Goal: Information Seeking & Learning: Check status

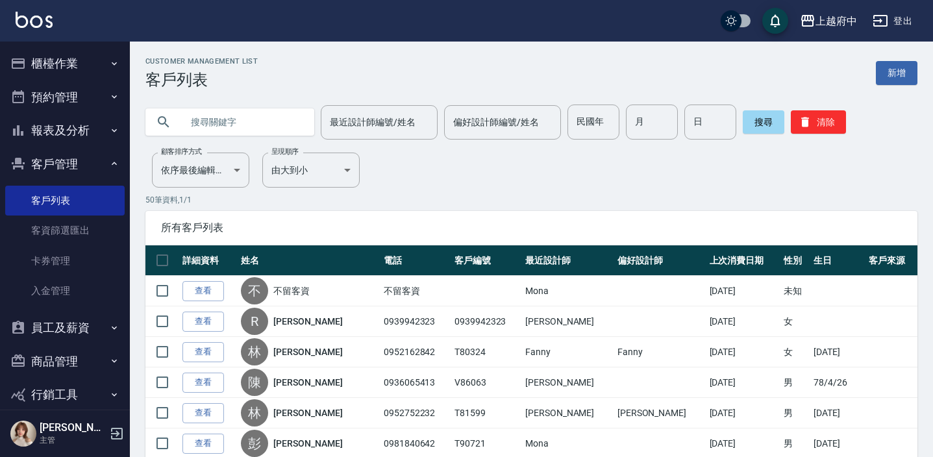
click at [246, 117] on input "text" at bounding box center [243, 122] width 122 height 35
type input "0922553224"
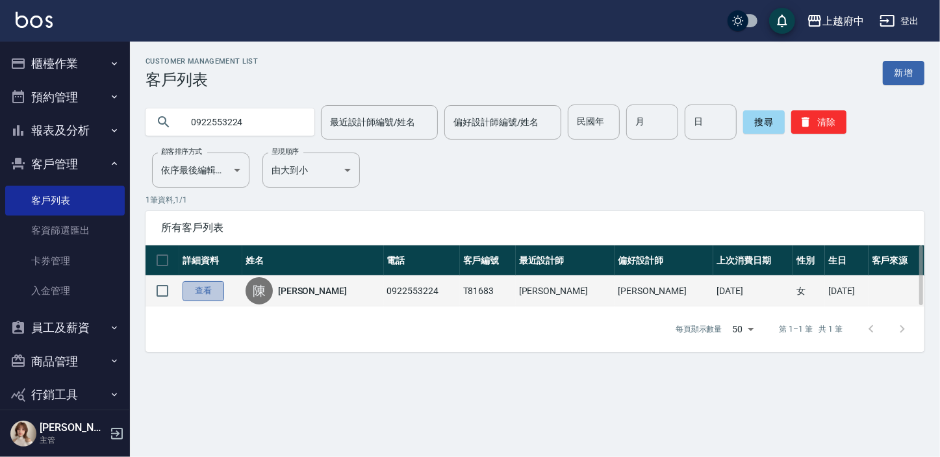
click at [217, 289] on link "查看" at bounding box center [203, 291] width 42 height 20
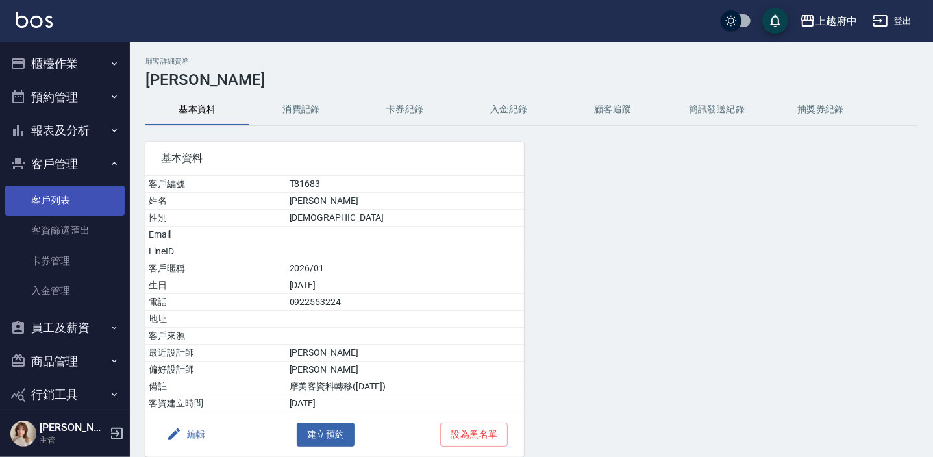
click at [61, 192] on link "客戶列表" at bounding box center [64, 201] width 119 height 30
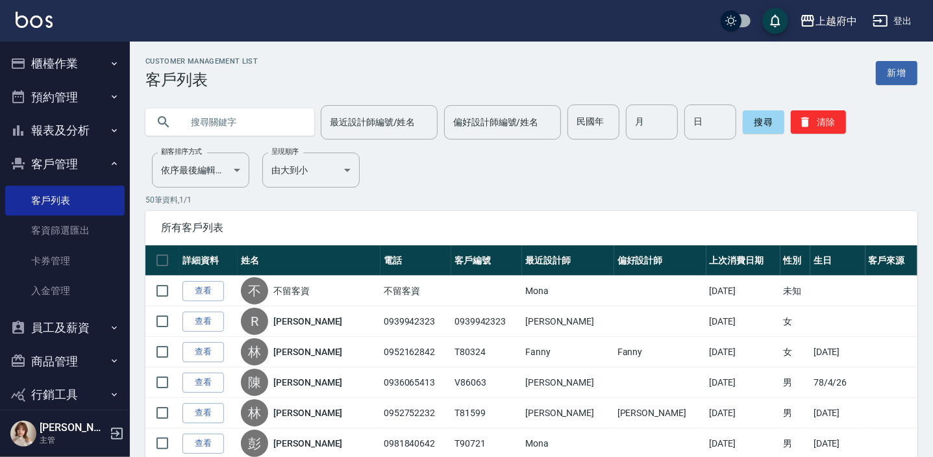
click at [219, 128] on input "text" at bounding box center [243, 122] width 122 height 35
type input "81683"
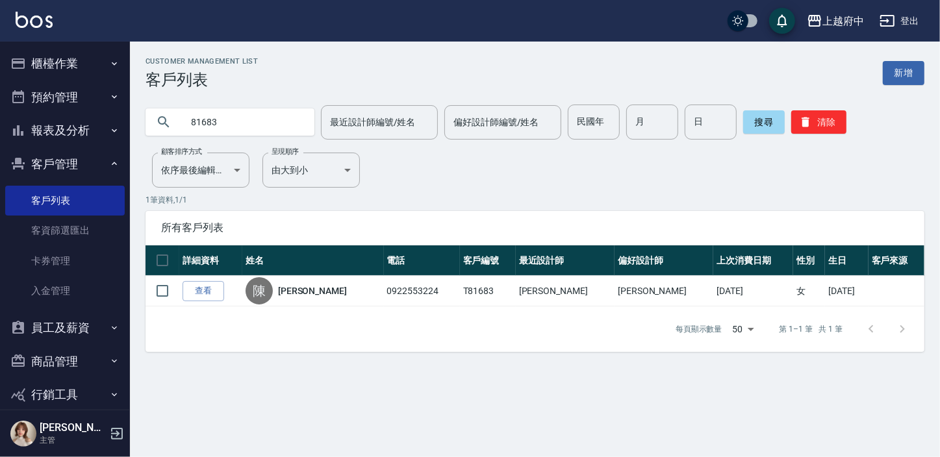
drag, startPoint x: 205, startPoint y: 293, endPoint x: 200, endPoint y: 311, distance: 18.9
click at [205, 293] on link "查看" at bounding box center [203, 291] width 42 height 20
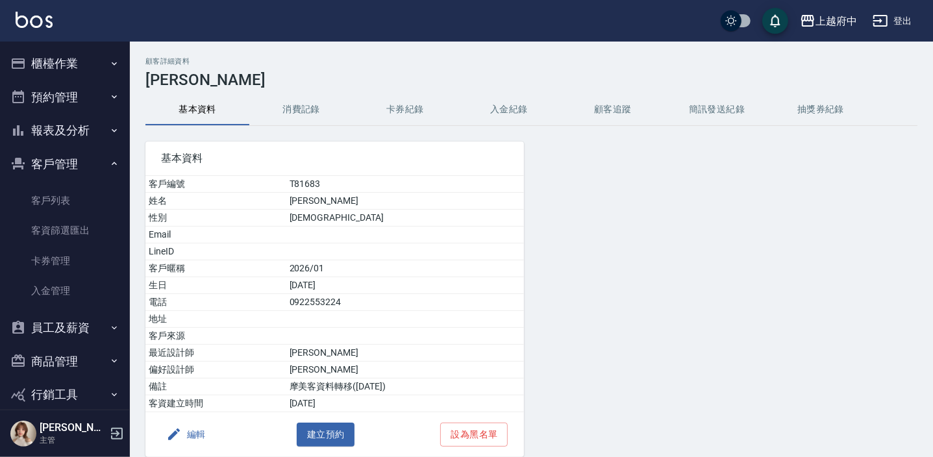
click at [308, 111] on button "消費記錄" at bounding box center [301, 109] width 104 height 31
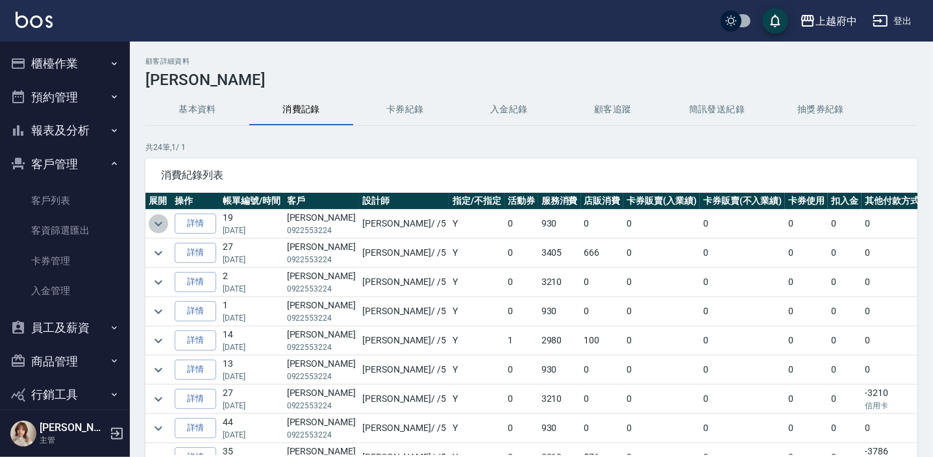
click at [166, 221] on icon "expand row" at bounding box center [159, 224] width 16 height 16
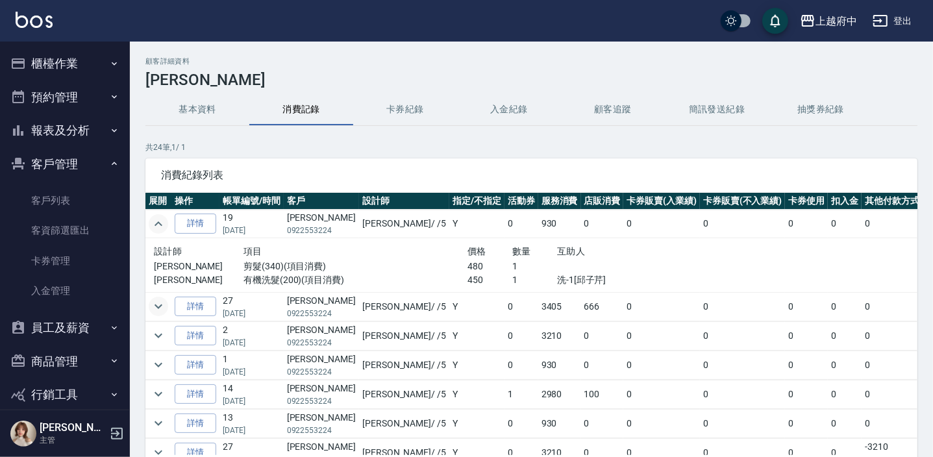
click at [156, 300] on icon "expand row" at bounding box center [159, 307] width 16 height 16
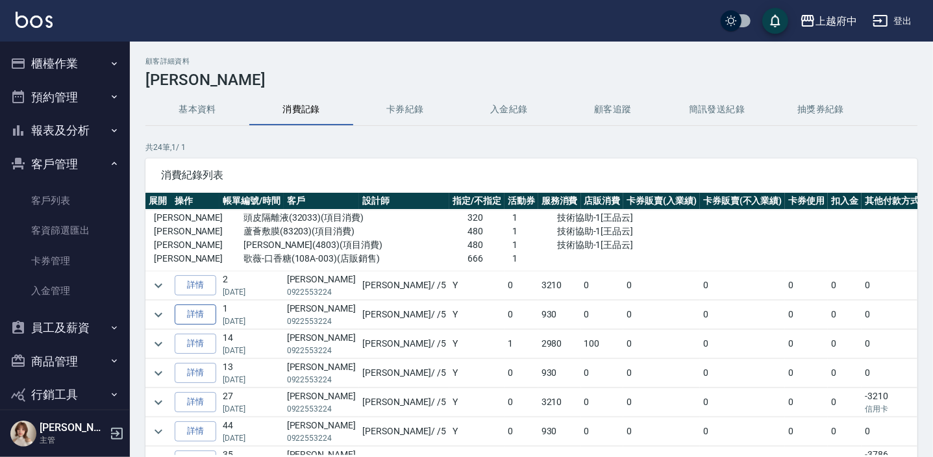
scroll to position [177, 0]
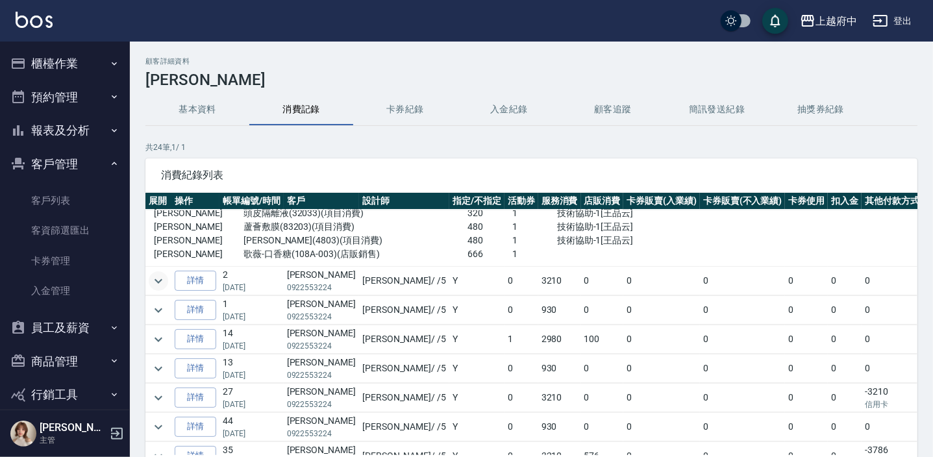
click at [153, 281] on icon "expand row" at bounding box center [159, 281] width 16 height 16
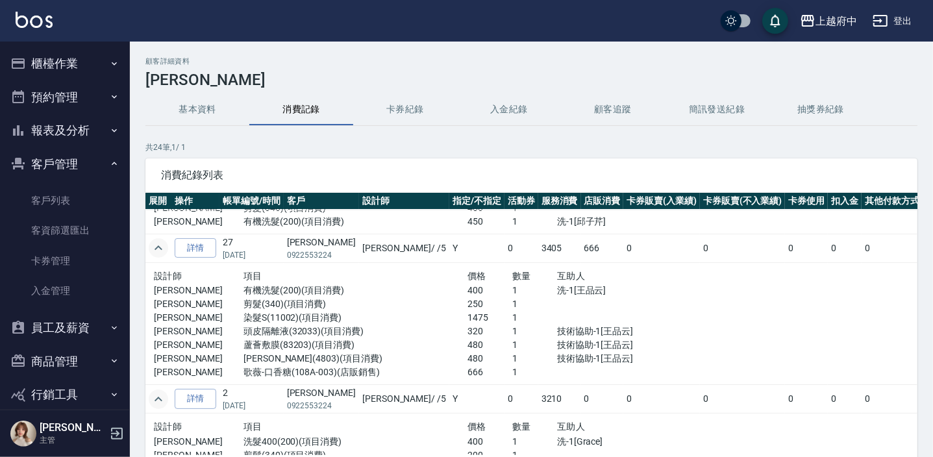
scroll to position [0, 0]
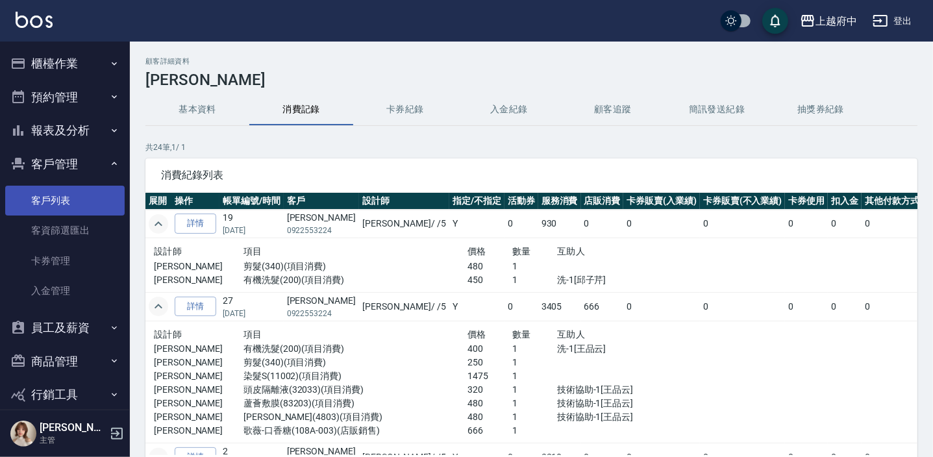
click at [67, 197] on link "客戶列表" at bounding box center [64, 201] width 119 height 30
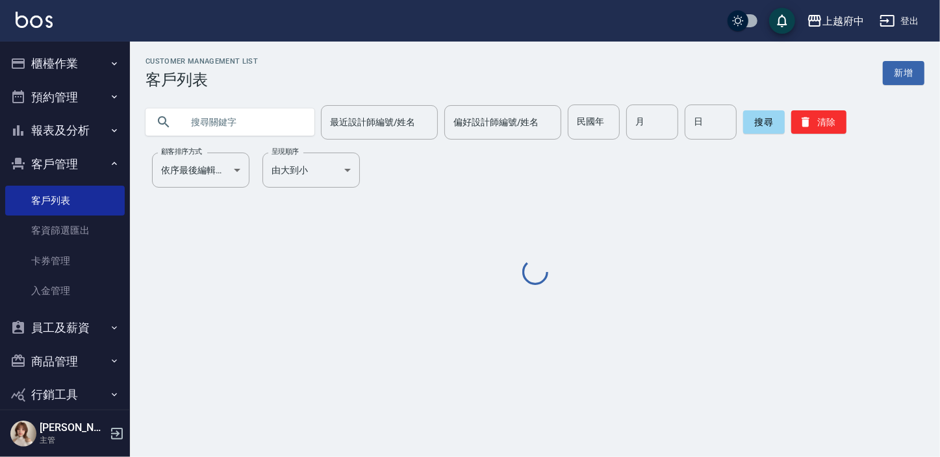
click at [281, 114] on input "text" at bounding box center [243, 122] width 122 height 35
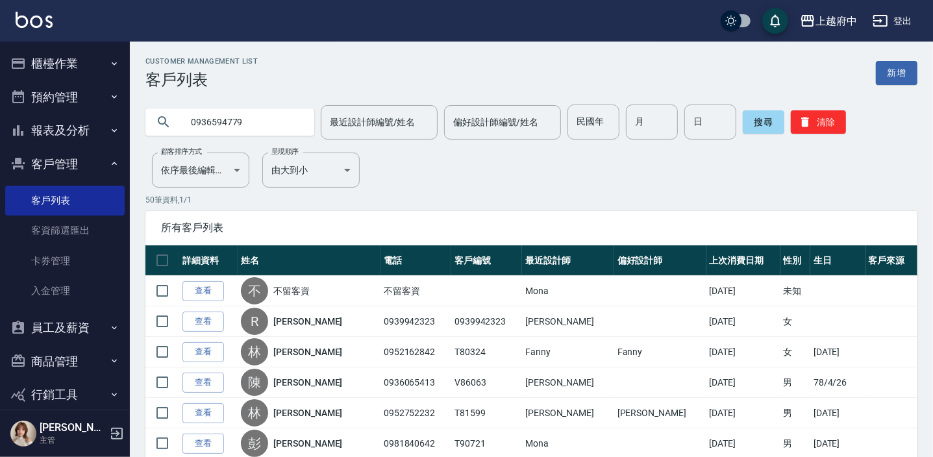
type input "0936594779"
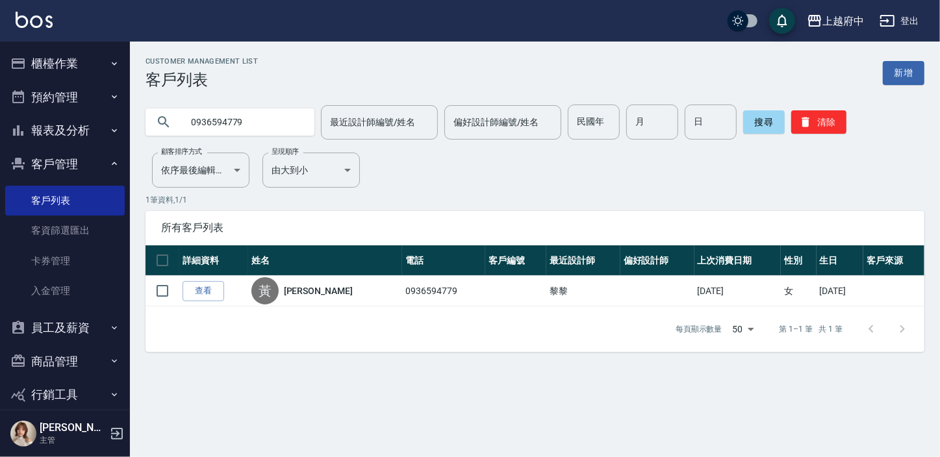
click at [208, 295] on link "查看" at bounding box center [203, 291] width 42 height 20
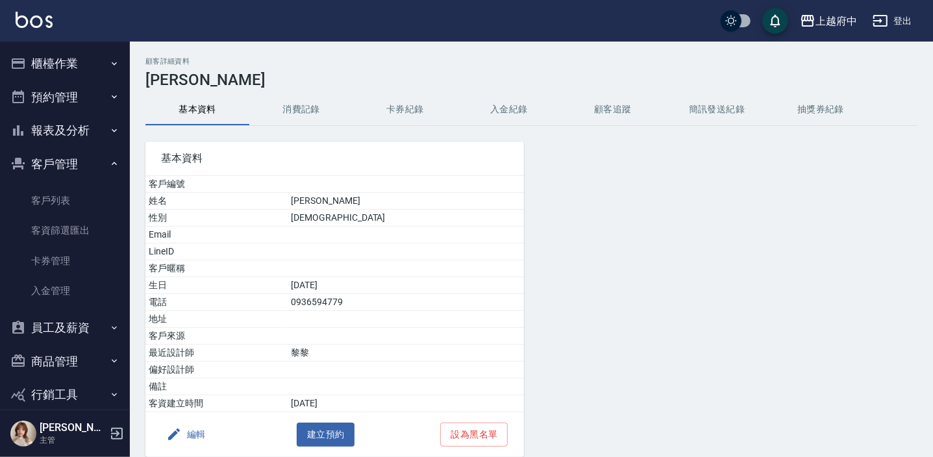
click at [300, 101] on button "消費記錄" at bounding box center [301, 109] width 104 height 31
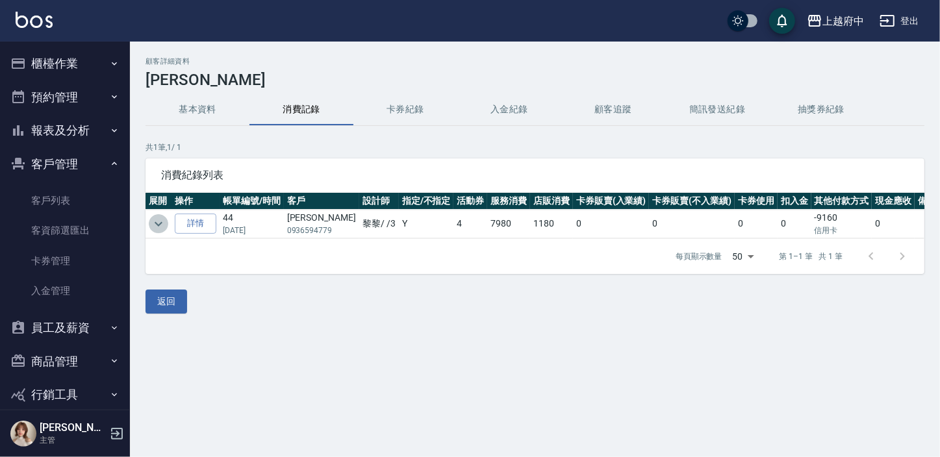
click at [160, 226] on icon "expand row" at bounding box center [159, 224] width 16 height 16
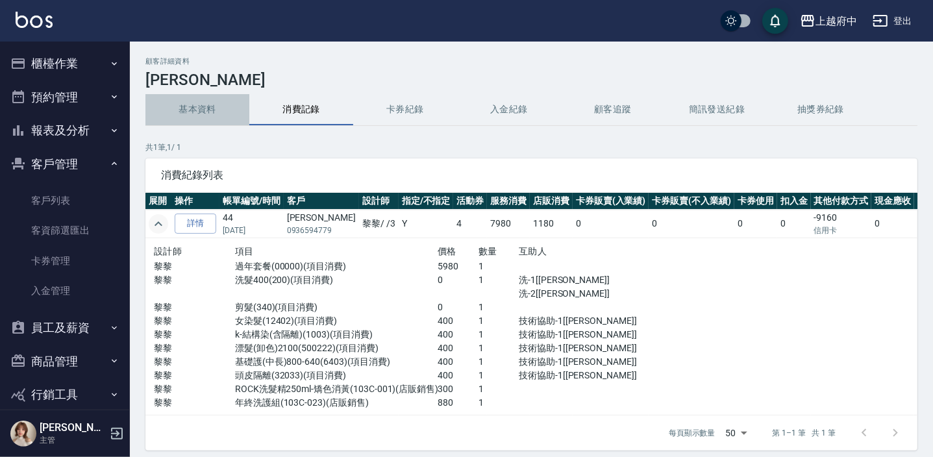
click at [192, 108] on button "基本資料" at bounding box center [197, 109] width 104 height 31
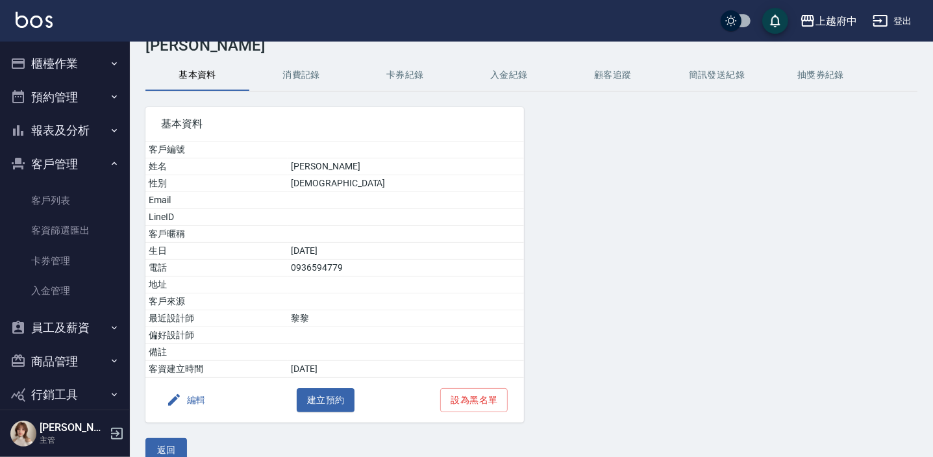
scroll to position [53, 0]
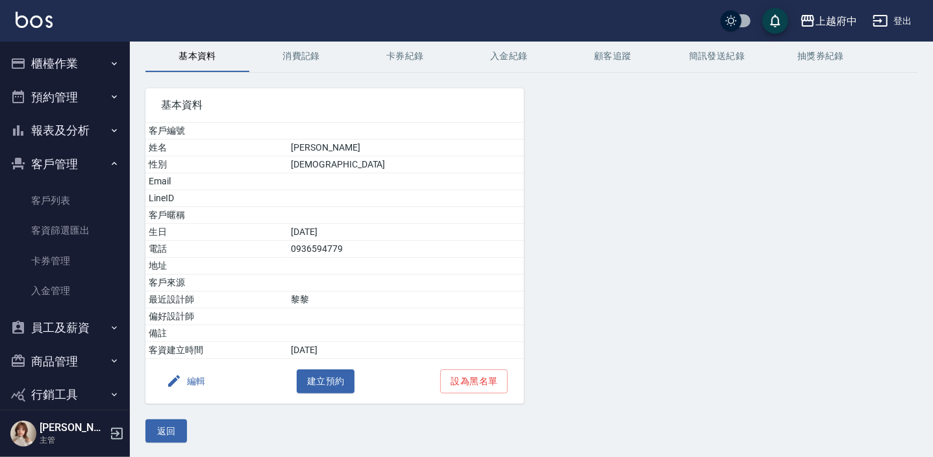
click at [313, 55] on button "消費記錄" at bounding box center [301, 56] width 104 height 31
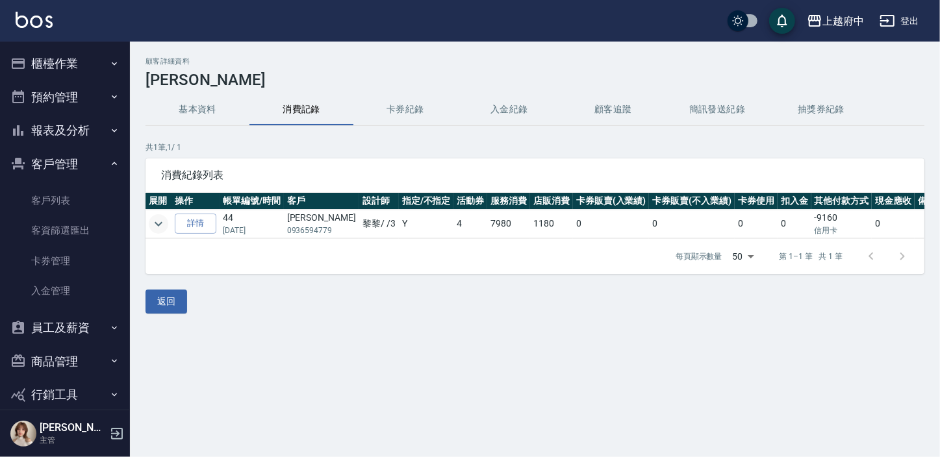
click at [158, 223] on icon "expand row" at bounding box center [159, 224] width 16 height 16
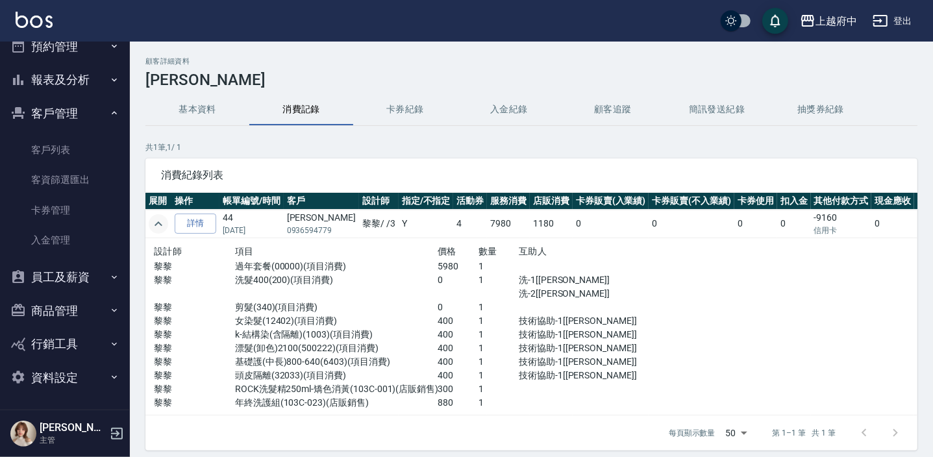
scroll to position [56, 0]
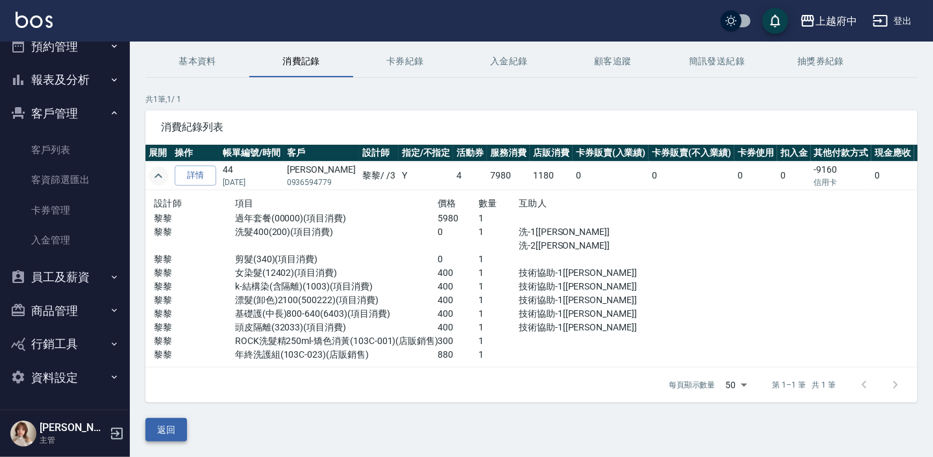
click at [169, 436] on button "返回" at bounding box center [166, 430] width 42 height 24
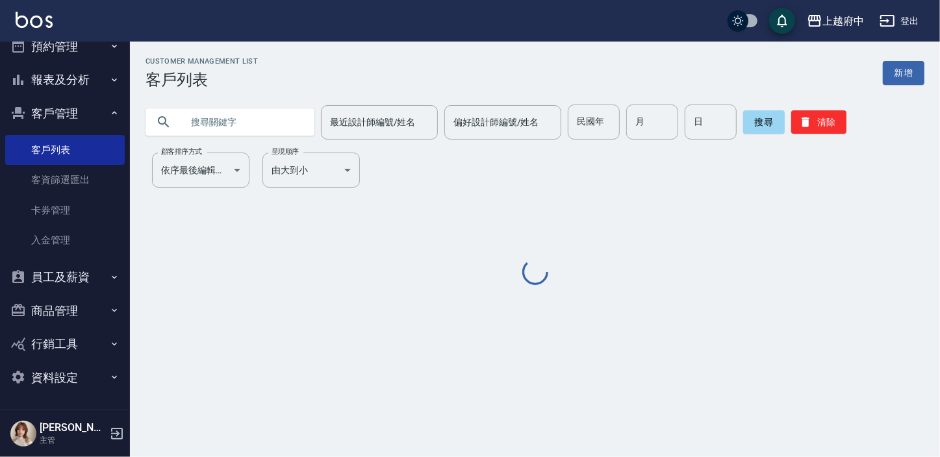
click at [212, 121] on input "text" at bounding box center [243, 122] width 122 height 35
type input "0"
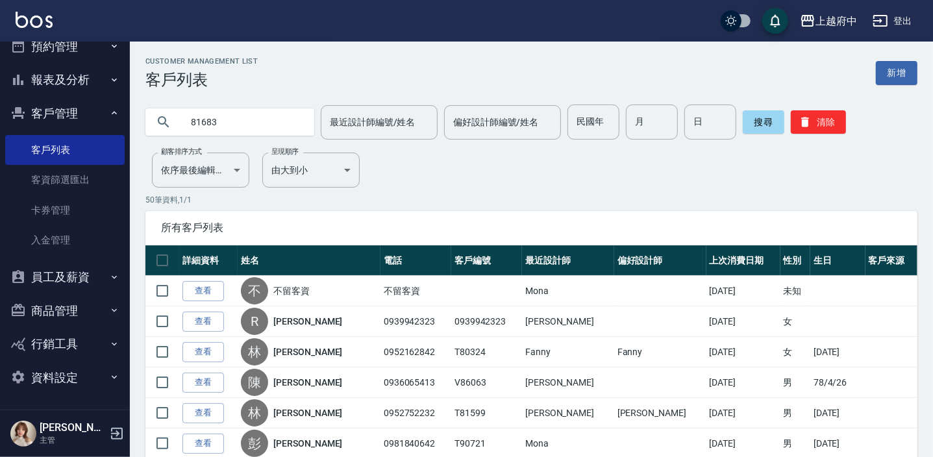
type input "81683"
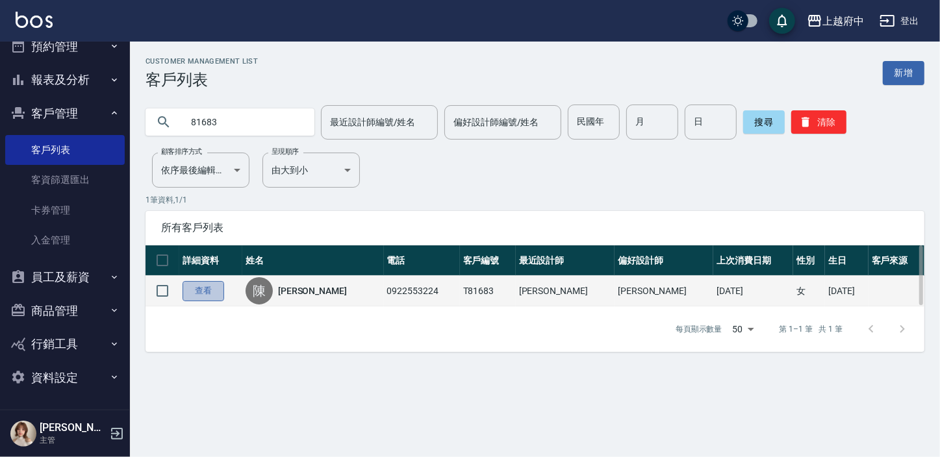
click at [211, 294] on link "查看" at bounding box center [203, 291] width 42 height 20
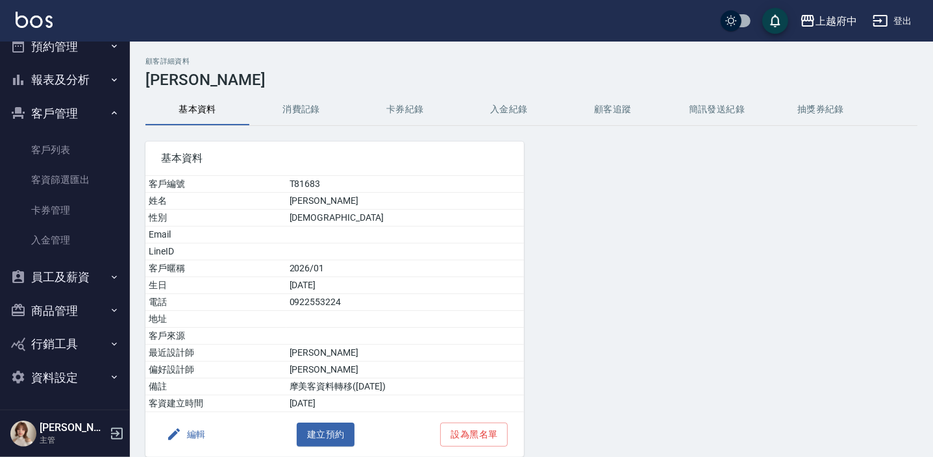
click at [306, 110] on button "消費記錄" at bounding box center [301, 109] width 104 height 31
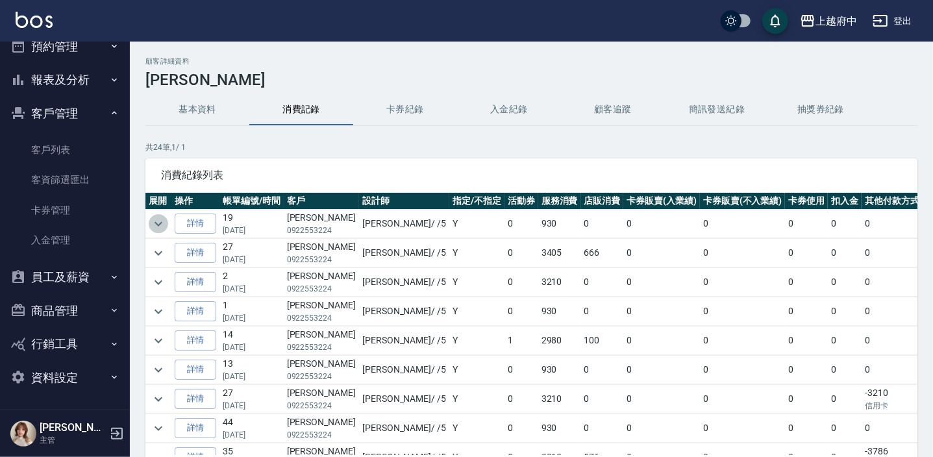
click at [155, 219] on icon "expand row" at bounding box center [159, 224] width 16 height 16
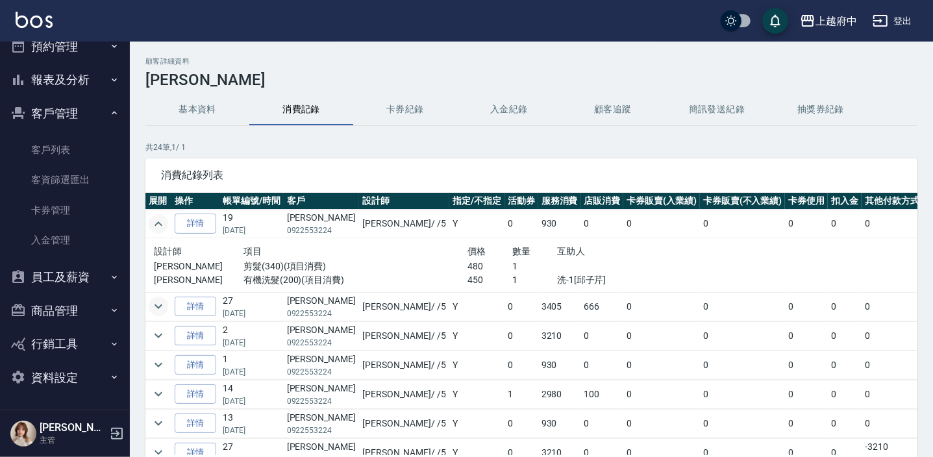
click at [160, 304] on icon "expand row" at bounding box center [159, 307] width 16 height 16
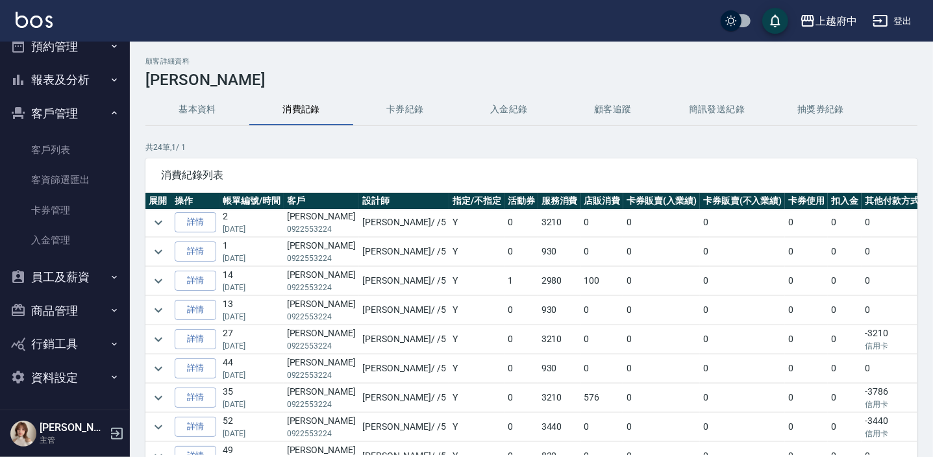
scroll to position [236, 0]
click at [198, 106] on button "基本資料" at bounding box center [197, 109] width 104 height 31
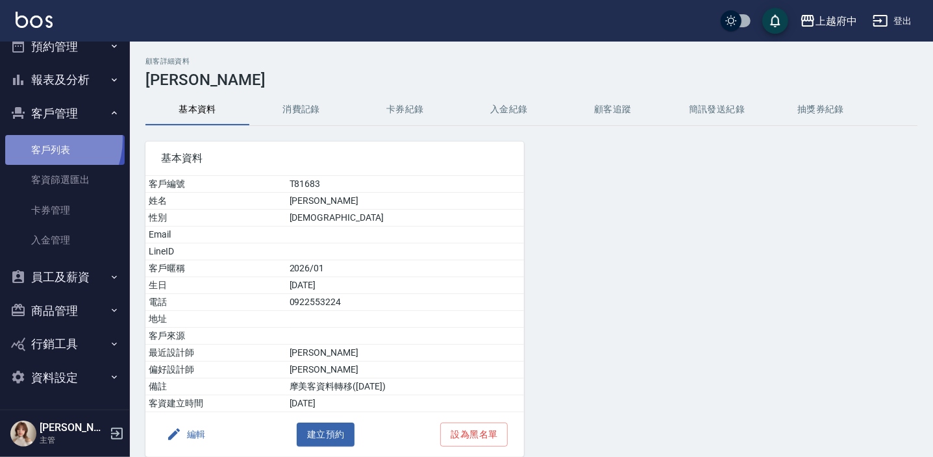
click at [38, 140] on link "客戶列表" at bounding box center [64, 150] width 119 height 30
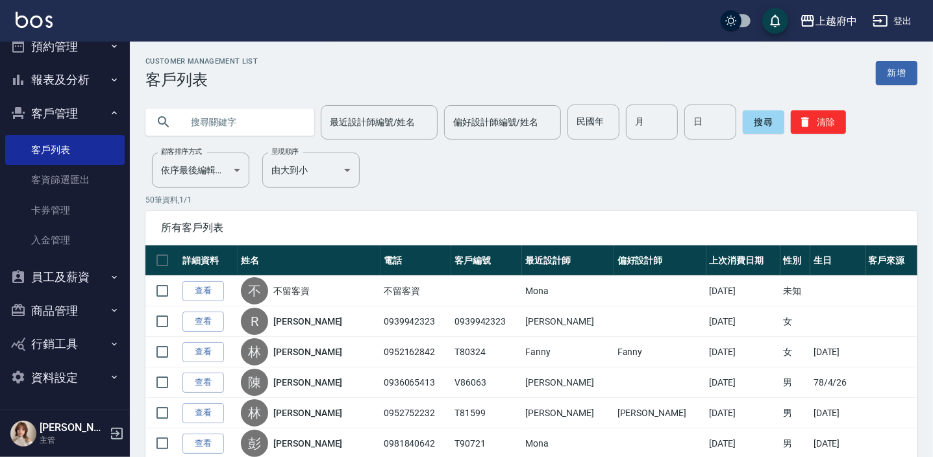
click at [194, 121] on input "text" at bounding box center [243, 122] width 122 height 35
click at [196, 118] on input "00987" at bounding box center [243, 122] width 122 height 35
click at [219, 130] on input "0987" at bounding box center [243, 122] width 122 height 35
type input "0987457522"
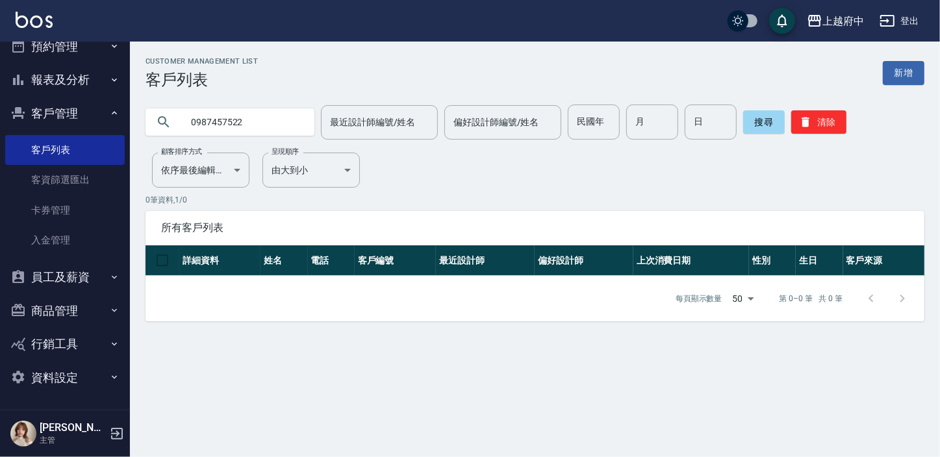
drag, startPoint x: 216, startPoint y: 123, endPoint x: 134, endPoint y: 128, distance: 81.9
click at [134, 128] on div "0987457522 最近設計師編號/姓名 最近設計師編號/姓名 偏好設計師編號/姓名 偏好設計師編號/姓名 民國年 民國年 月 月 日 日 搜尋 清除" at bounding box center [527, 114] width 794 height 51
type input "ㄒ"
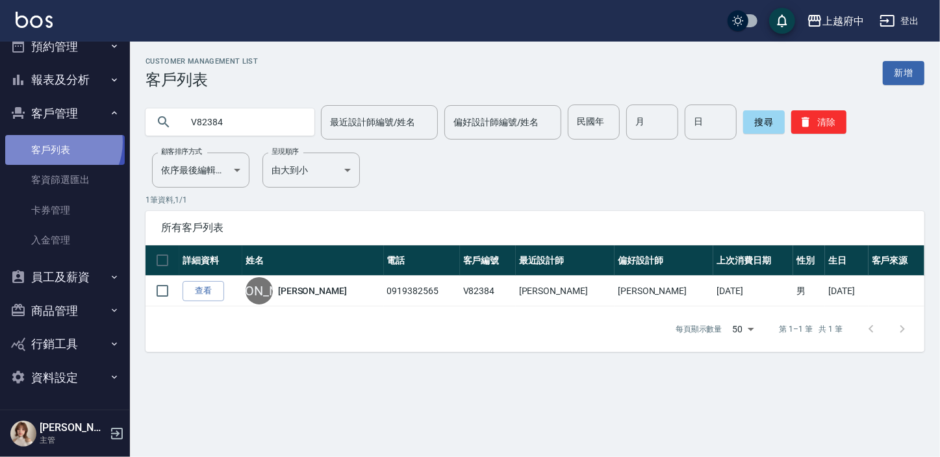
click at [56, 142] on link "客戶列表" at bounding box center [64, 150] width 119 height 30
click at [230, 121] on input "V82384" at bounding box center [243, 122] width 122 height 35
type input "V"
type input "81683"
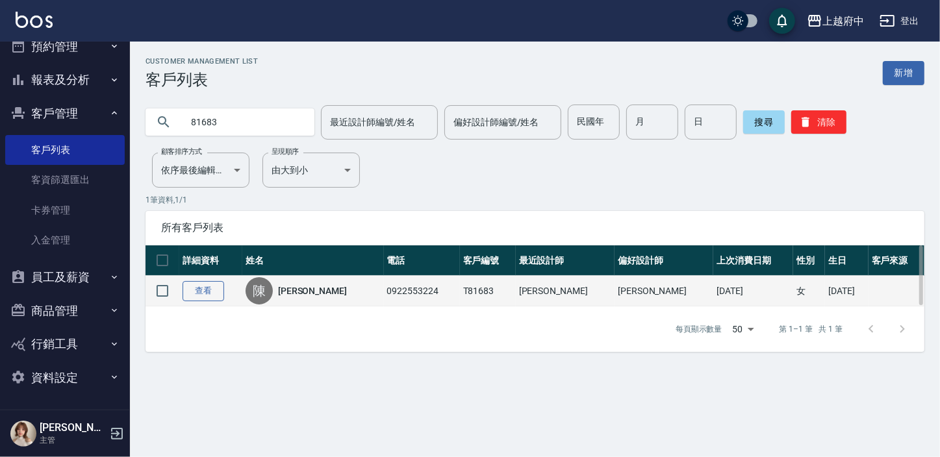
click at [205, 291] on link "查看" at bounding box center [203, 291] width 42 height 20
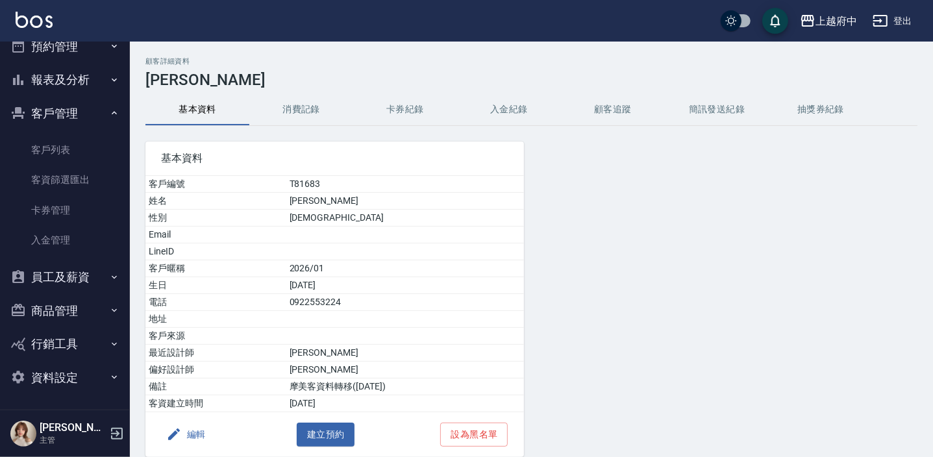
click at [301, 112] on button "消費記錄" at bounding box center [301, 109] width 104 height 31
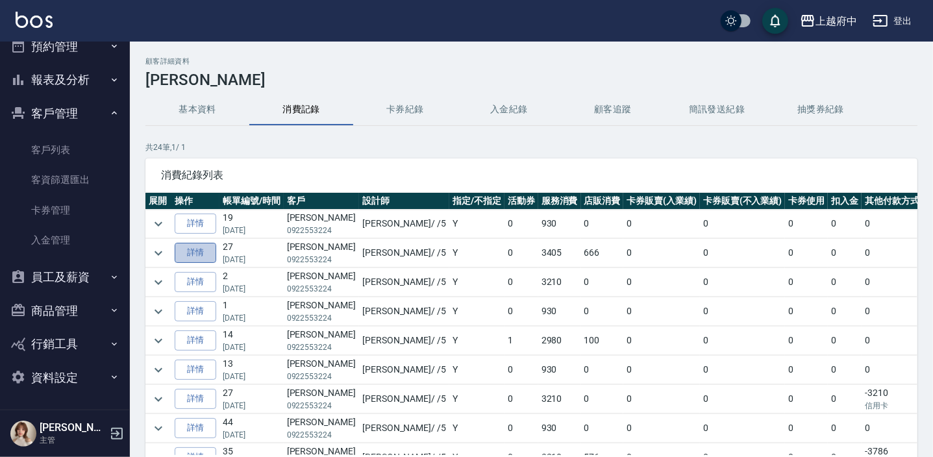
click at [192, 250] on link "詳情" at bounding box center [196, 253] width 42 height 20
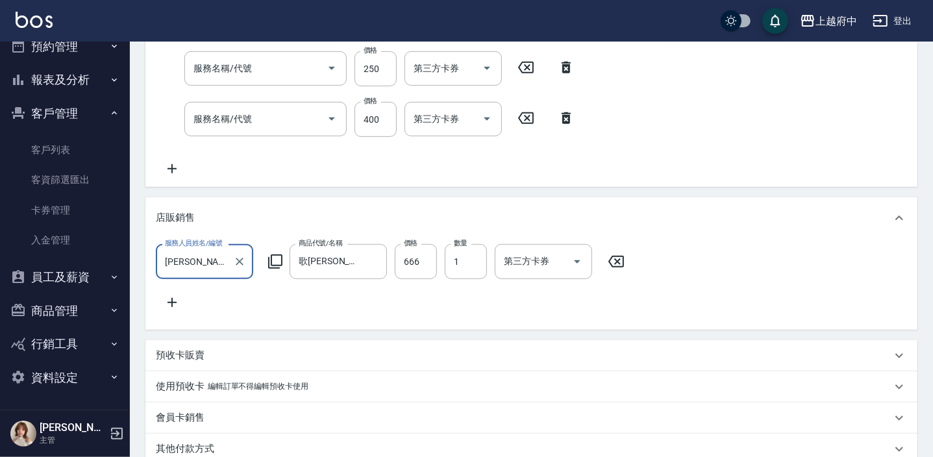
type input "2025/06/28 18:11"
type input "Gary-5"
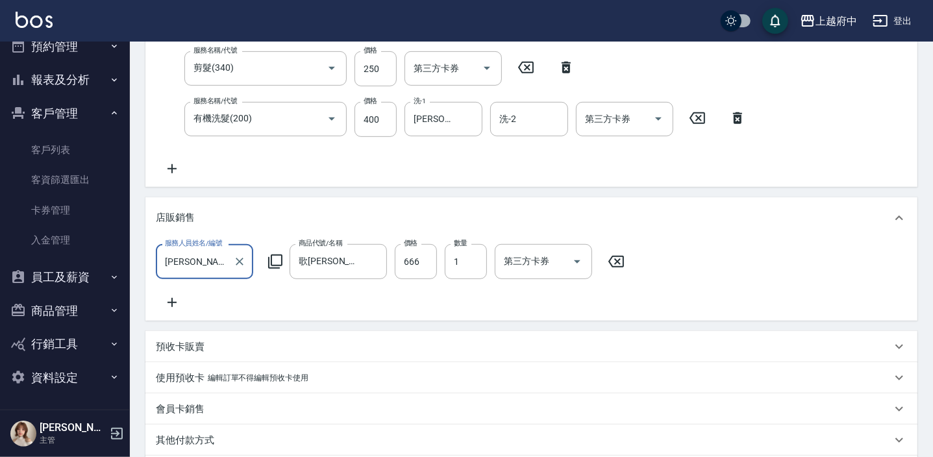
type input "潤澤修護(4803)"
type input "蘆薈敷膜(83203)"
type input "頭皮隔離液(32033)"
type input "染髮S(11002)"
type input "剪髮(340)"
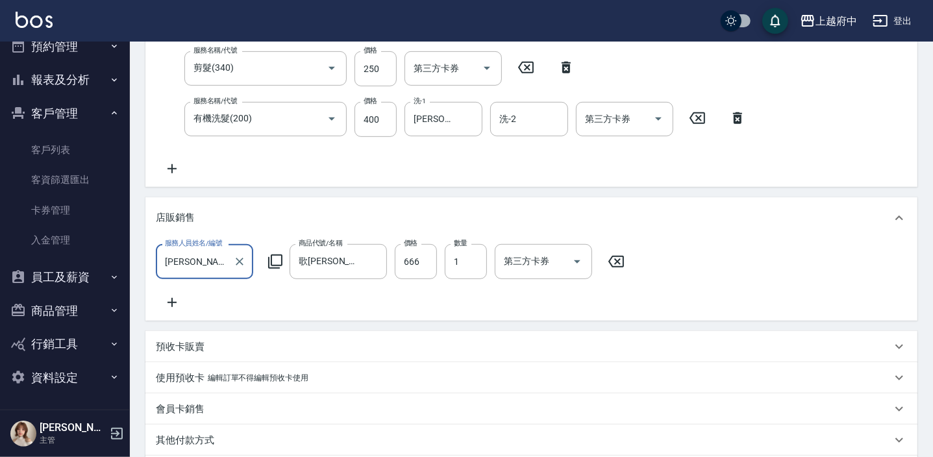
type input "有機洗髮(200)"
type input "陳雅恆/0922553224/T81683"
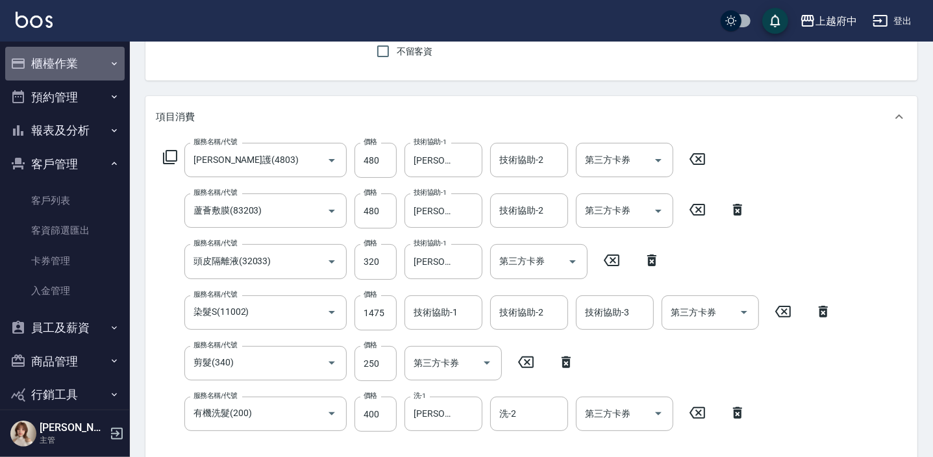
click at [66, 58] on button "櫃檯作業" at bounding box center [64, 64] width 119 height 34
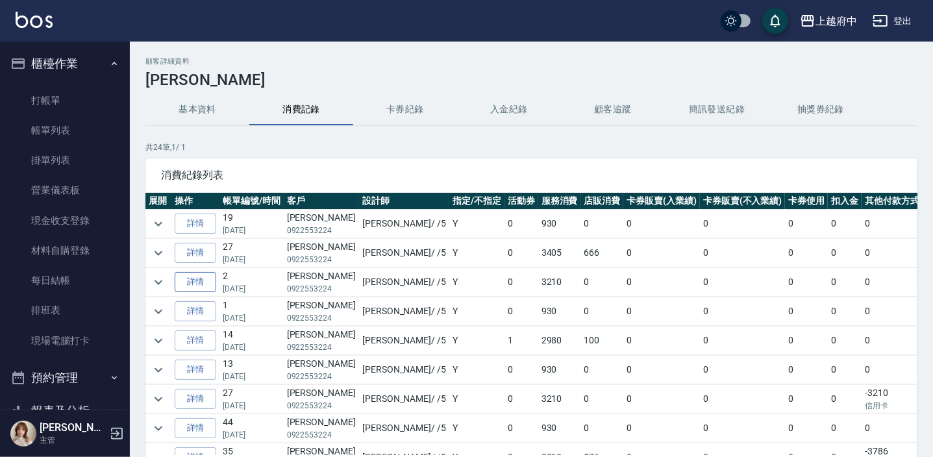
click at [195, 278] on link "詳情" at bounding box center [196, 282] width 42 height 20
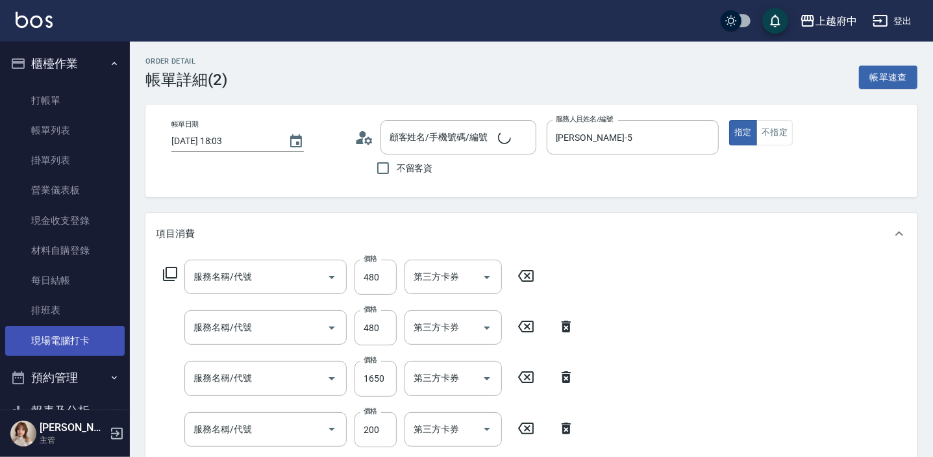
type input "2025/03/30 18:03"
type input "Gary-5"
type input "潤澤修護(4803)"
type input "頭皮隔離液(前+後)(3203)"
type input "染髮S(11002)"
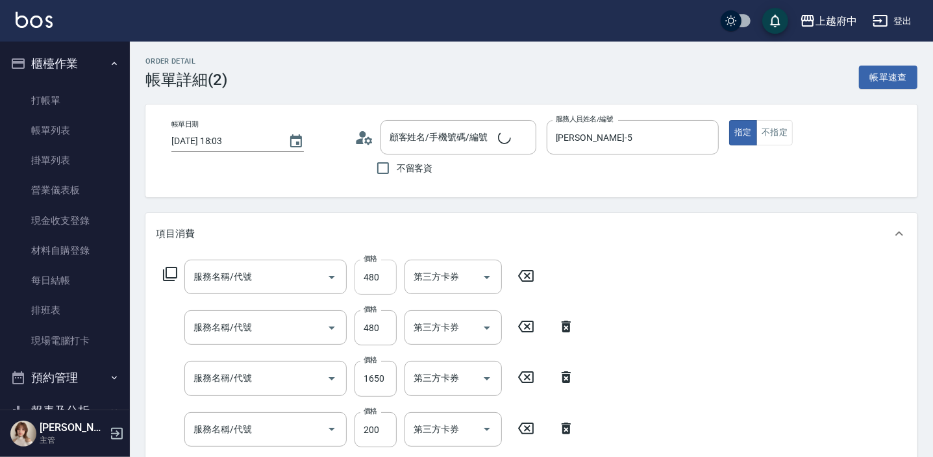
type input "剪髮(340)"
type input "有機洗髮(200)"
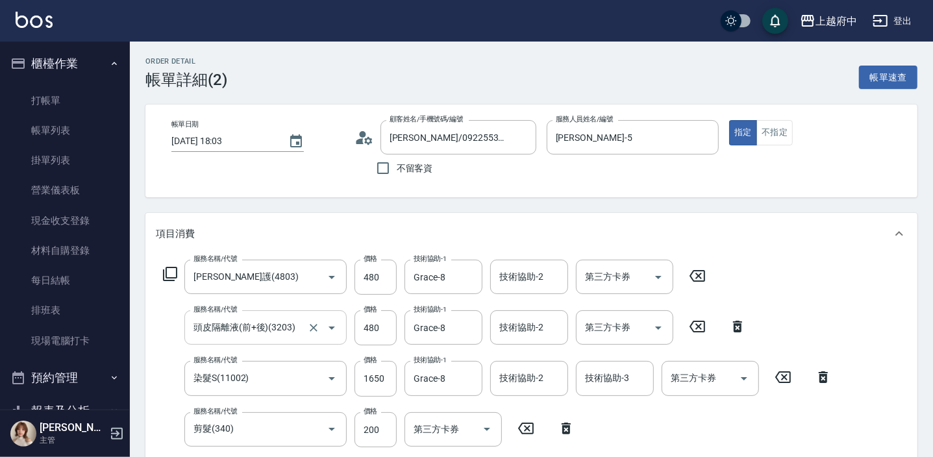
type input "陳雅恆/0922553224/T81683"
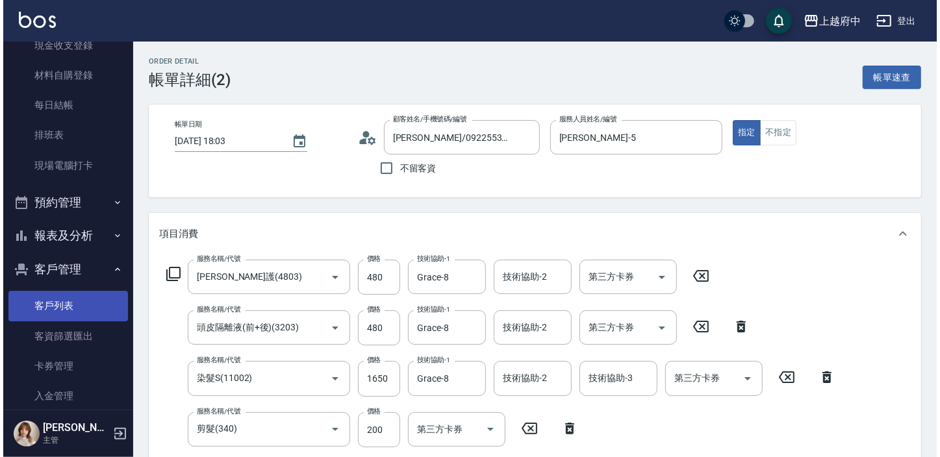
scroll to position [177, 0]
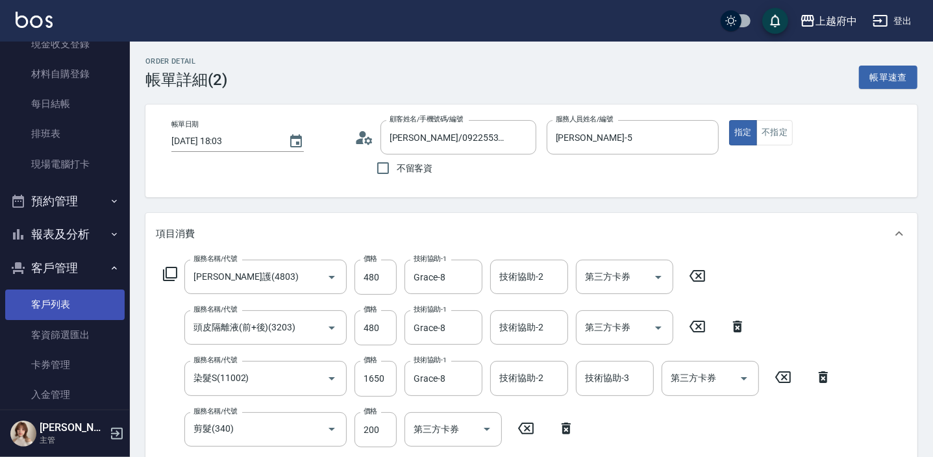
click at [49, 305] on link "客戶列表" at bounding box center [64, 305] width 119 height 30
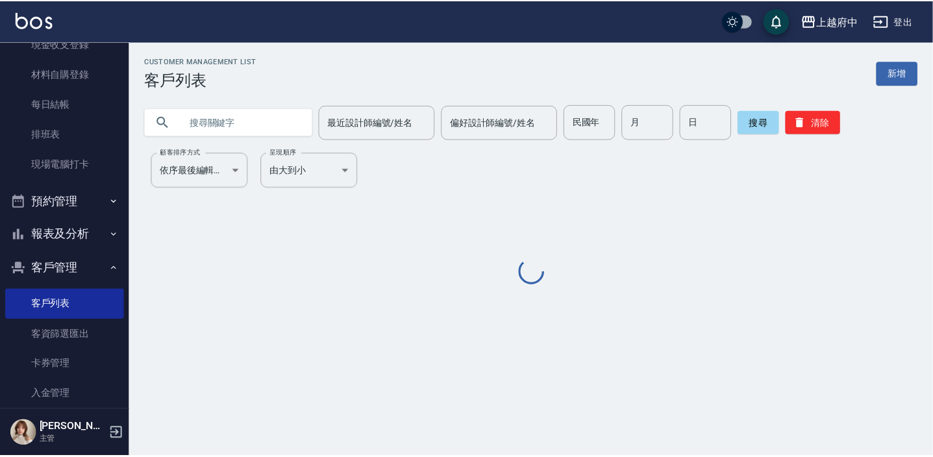
scroll to position [65, 0]
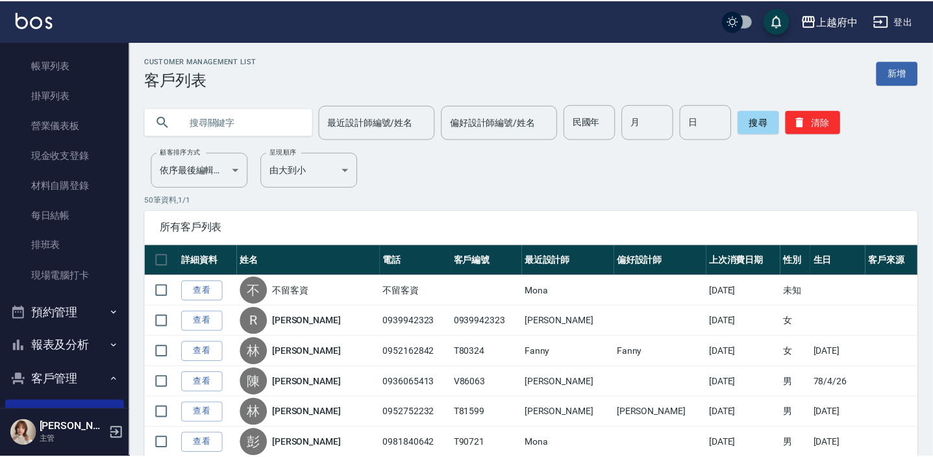
scroll to position [0, 0]
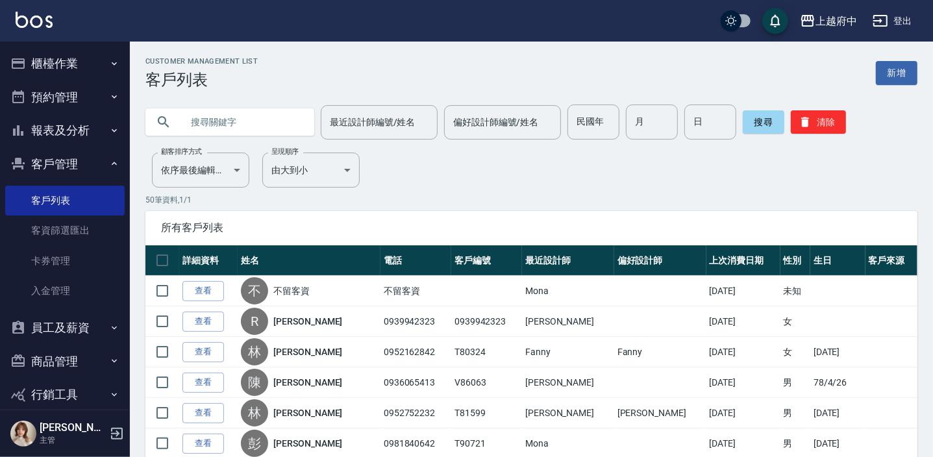
click at [213, 119] on input "text" at bounding box center [243, 122] width 122 height 35
type input "0970670586"
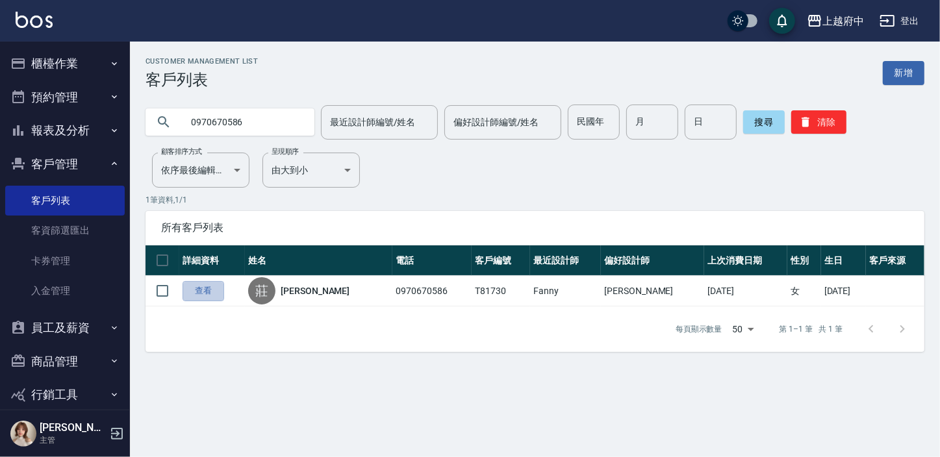
drag, startPoint x: 205, startPoint y: 295, endPoint x: 210, endPoint y: 305, distance: 10.2
click at [205, 295] on link "查看" at bounding box center [203, 291] width 42 height 20
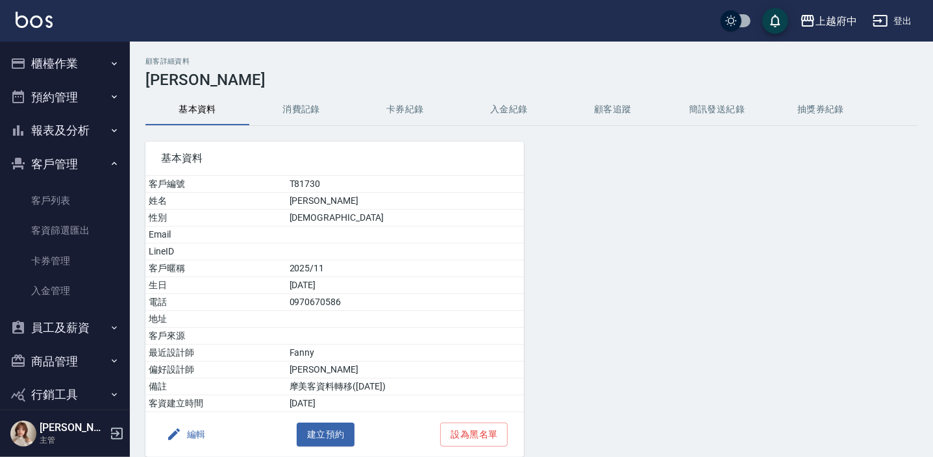
scroll to position [53, 0]
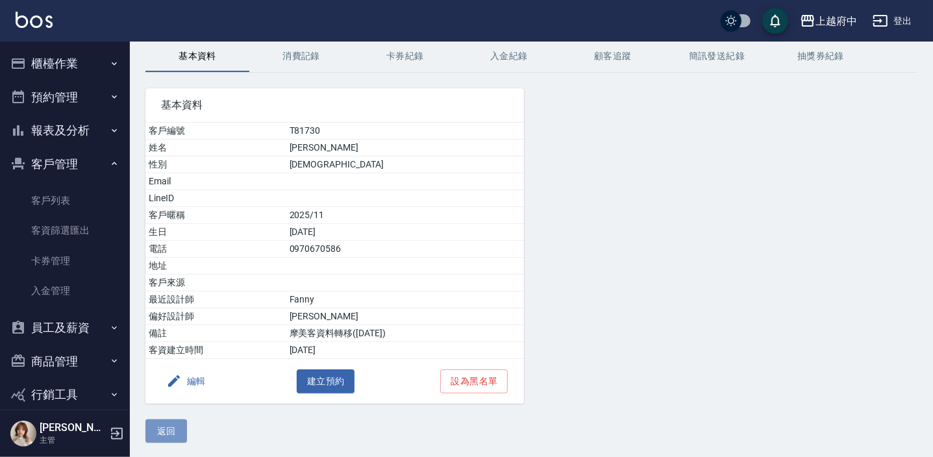
drag, startPoint x: 175, startPoint y: 419, endPoint x: 190, endPoint y: 405, distance: 20.7
click at [175, 419] on button "返回" at bounding box center [166, 431] width 42 height 24
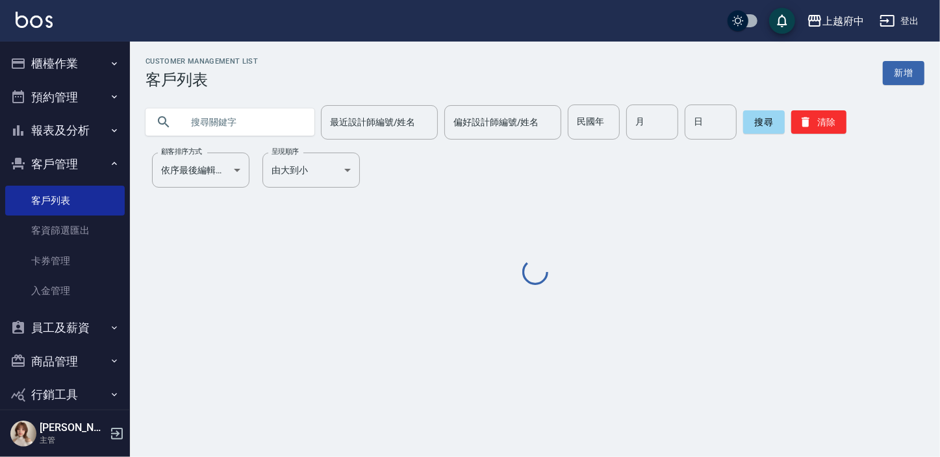
click at [187, 118] on input "text" at bounding box center [243, 122] width 122 height 35
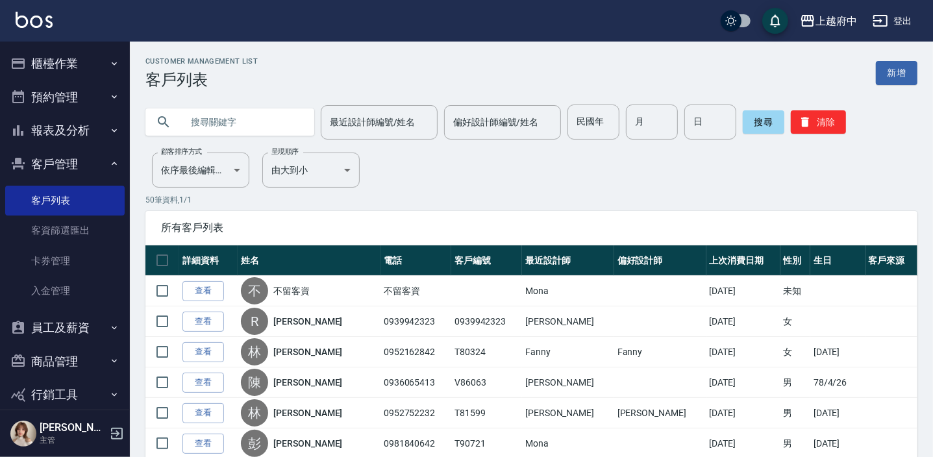
paste input "0970320517"
type input "0970320517"
click at [755, 132] on button "搜尋" at bounding box center [764, 121] width 42 height 23
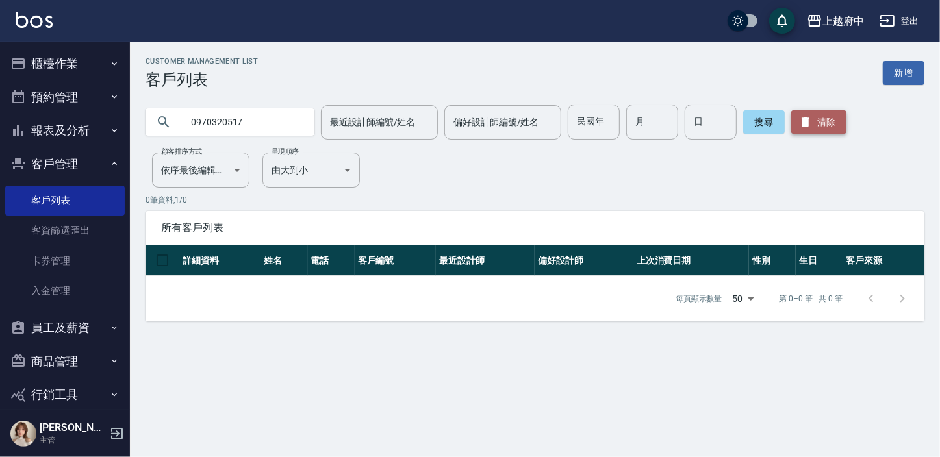
click at [834, 126] on button "清除" at bounding box center [818, 121] width 55 height 23
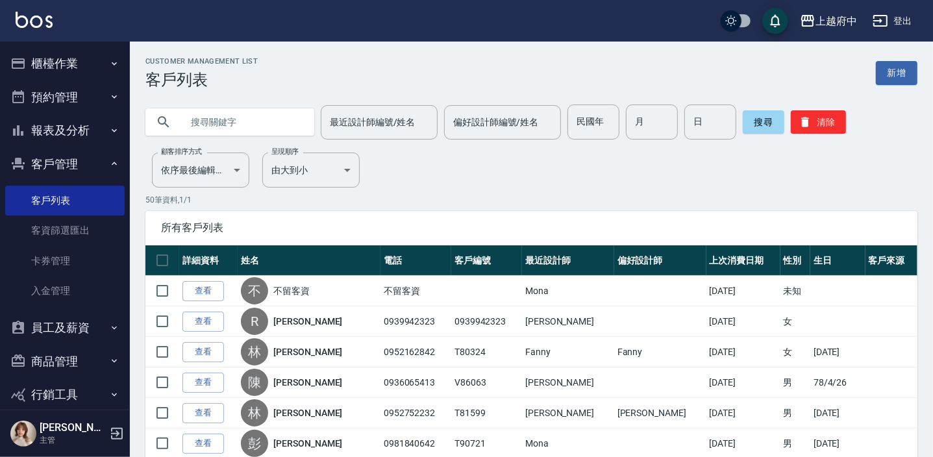
click at [231, 114] on input "text" at bounding box center [243, 122] width 122 height 35
type input "0987457522"
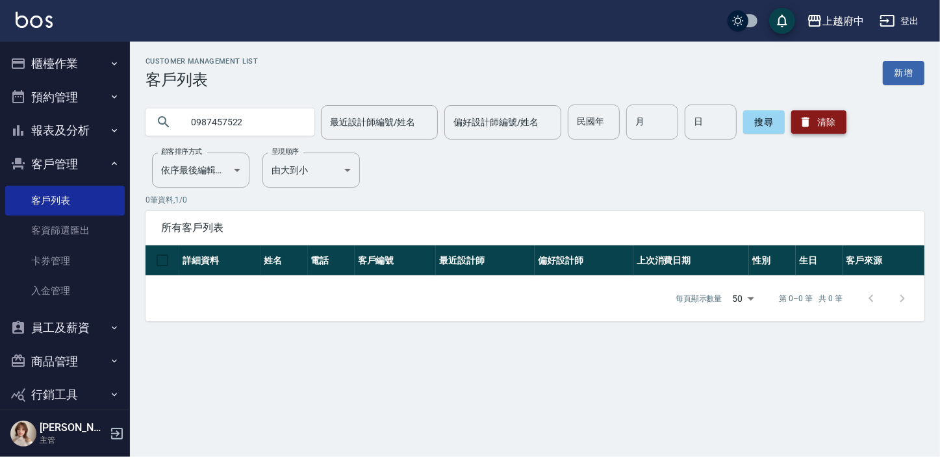
click at [802, 124] on icon "button" at bounding box center [805, 123] width 8 height 10
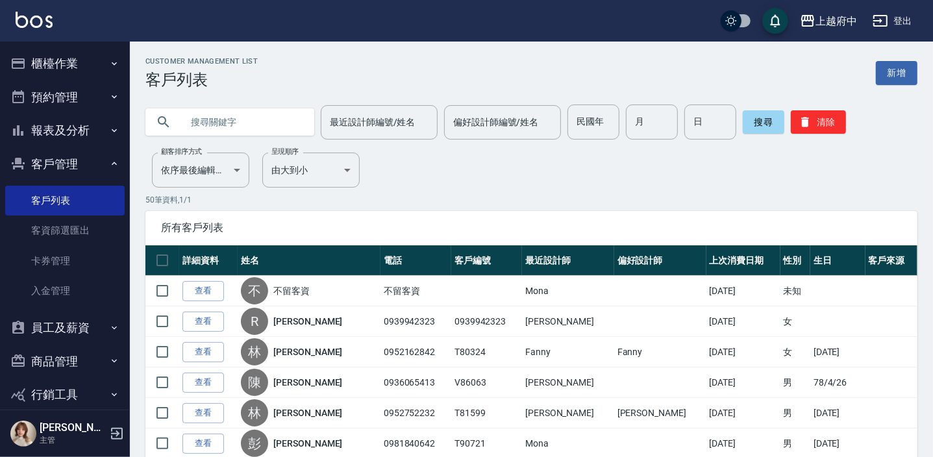
click at [223, 123] on input "text" at bounding box center [243, 122] width 122 height 35
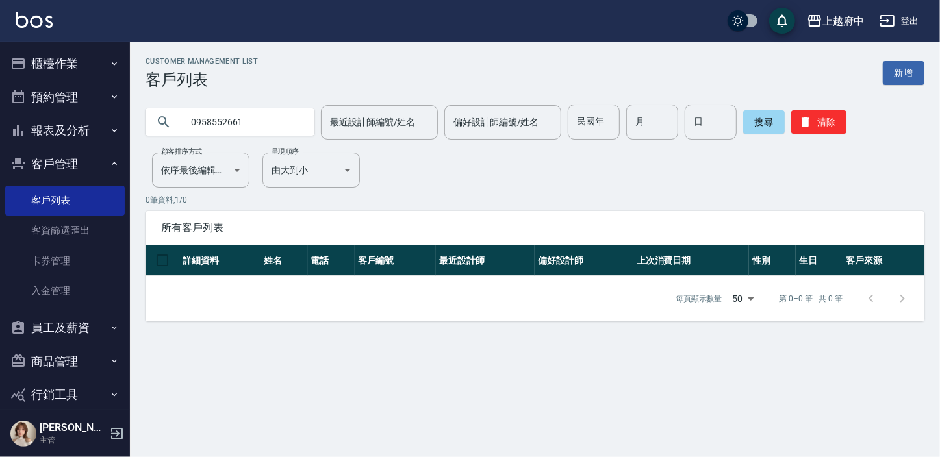
drag, startPoint x: 270, startPoint y: 128, endPoint x: 164, endPoint y: 131, distance: 105.9
click at [164, 131] on div "0958552661" at bounding box center [229, 121] width 169 height 27
type input "0939037309"
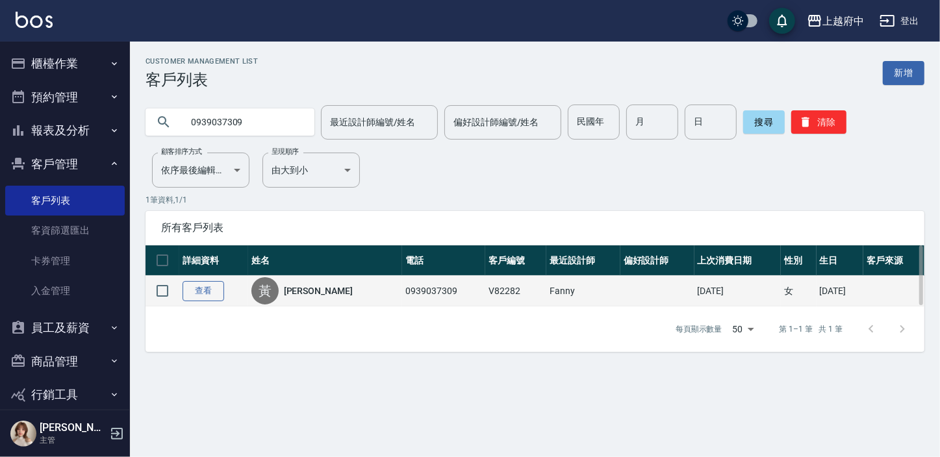
click at [209, 289] on link "查看" at bounding box center [203, 291] width 42 height 20
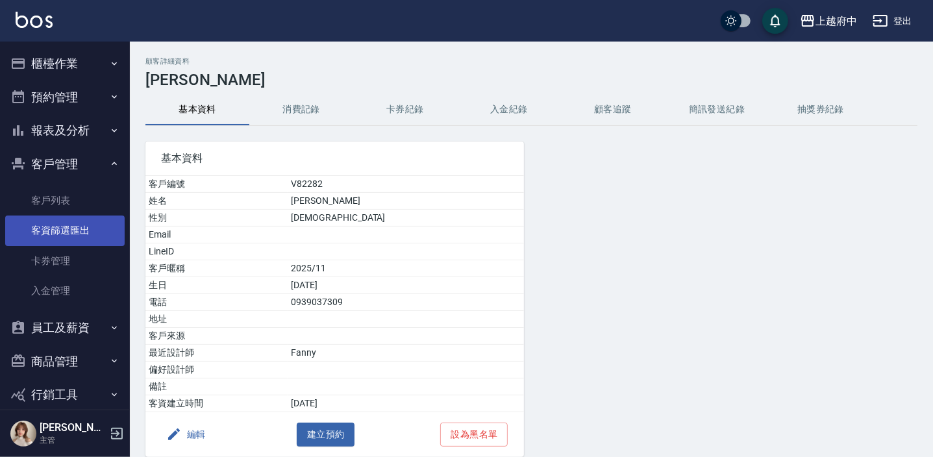
drag, startPoint x: 54, startPoint y: 205, endPoint x: 52, endPoint y: 218, distance: 13.8
click at [54, 205] on link "客戶列表" at bounding box center [64, 201] width 119 height 30
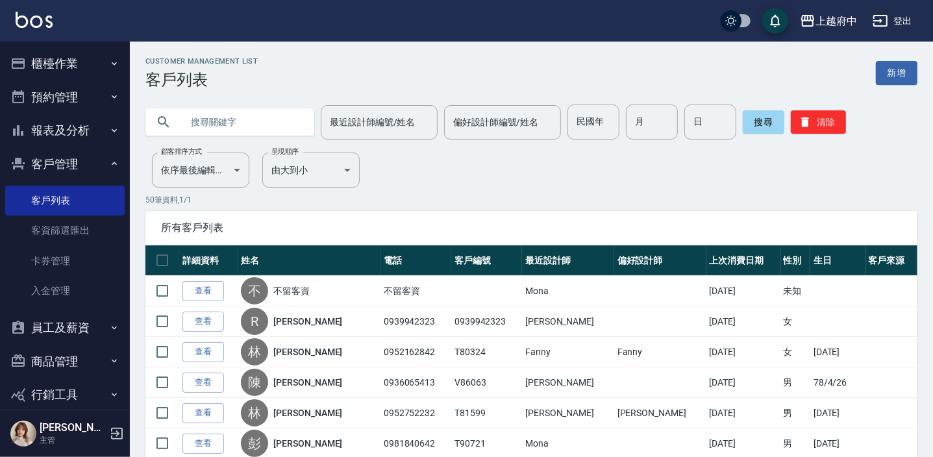
click at [256, 126] on input "text" at bounding box center [243, 122] width 122 height 35
type input "0938016057"
click at [753, 130] on button "搜尋" at bounding box center [764, 121] width 42 height 23
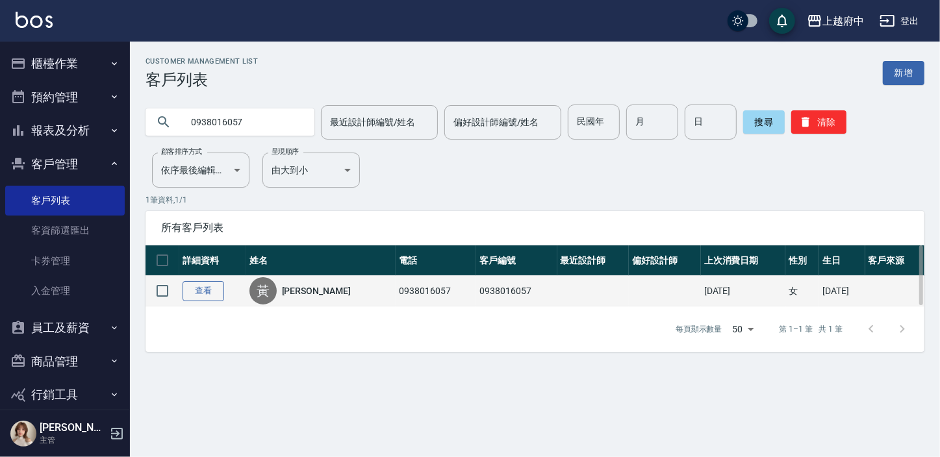
click at [211, 290] on link "查看" at bounding box center [203, 291] width 42 height 20
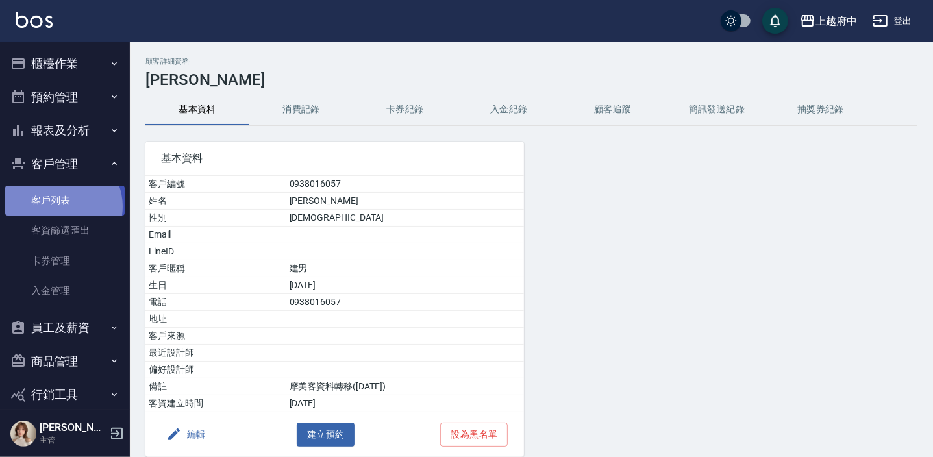
click at [62, 206] on link "客戶列表" at bounding box center [64, 201] width 119 height 30
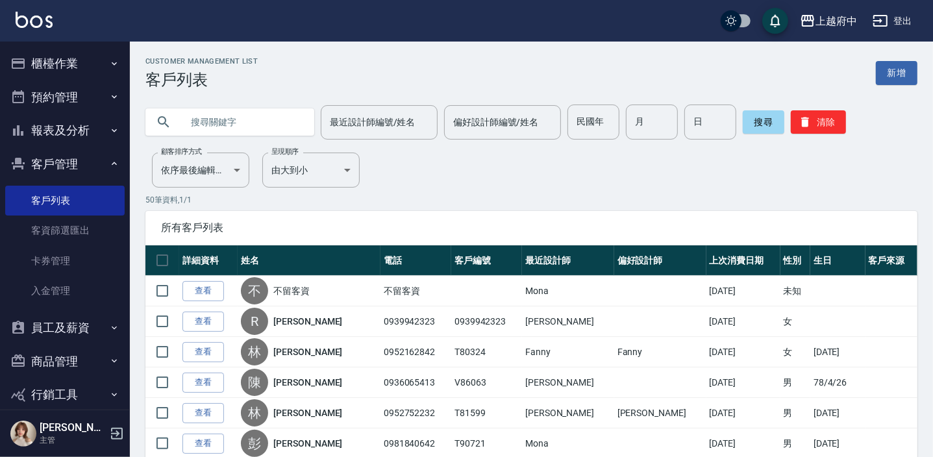
click at [227, 118] on input "text" at bounding box center [243, 122] width 122 height 35
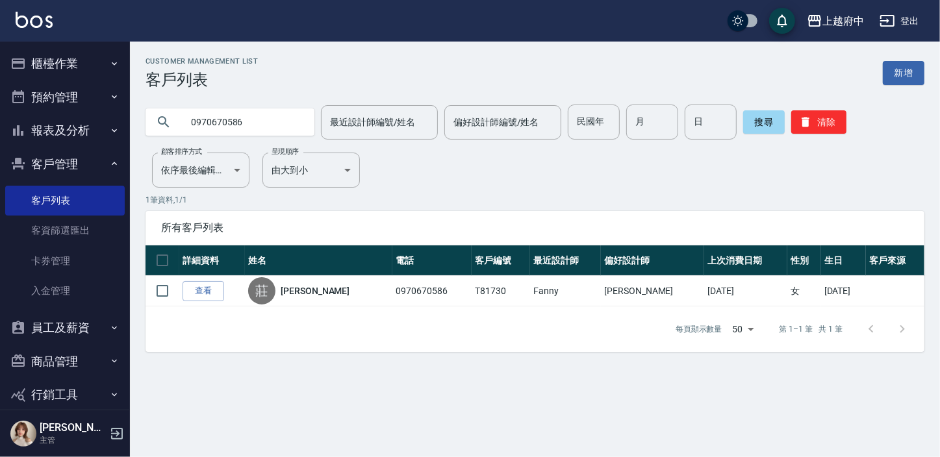
drag, startPoint x: 251, startPoint y: 123, endPoint x: 128, endPoint y: 129, distance: 123.5
click at [128, 129] on div "上越府中 登出 櫃檯作業 打帳單 帳單列表 掛單列表 營業儀表板 現金收支登錄 材料自購登錄 每日結帳 排班表 現場電腦打卡 預約管理 預約管理 單日預約紀錄…" at bounding box center [470, 228] width 940 height 457
type input "0933846730"
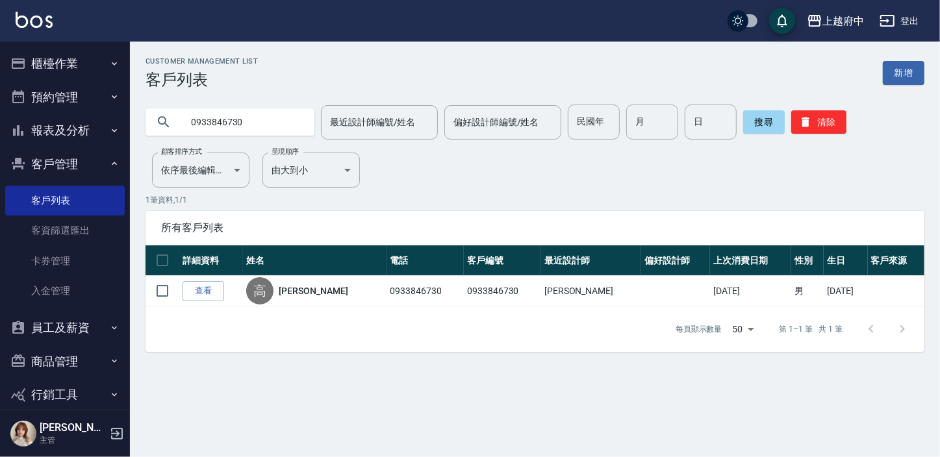
drag, startPoint x: 206, startPoint y: 282, endPoint x: 203, endPoint y: 292, distance: 10.9
click at [206, 282] on link "查看" at bounding box center [203, 291] width 42 height 20
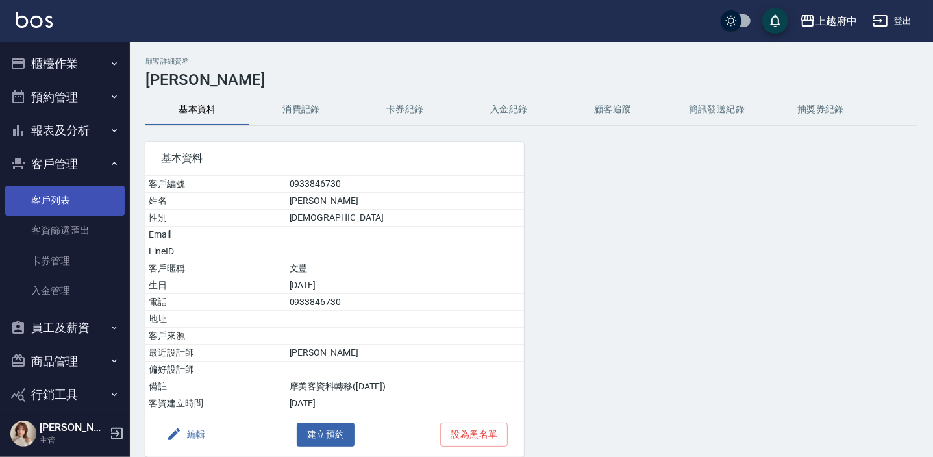
click at [66, 197] on link "客戶列表" at bounding box center [64, 201] width 119 height 30
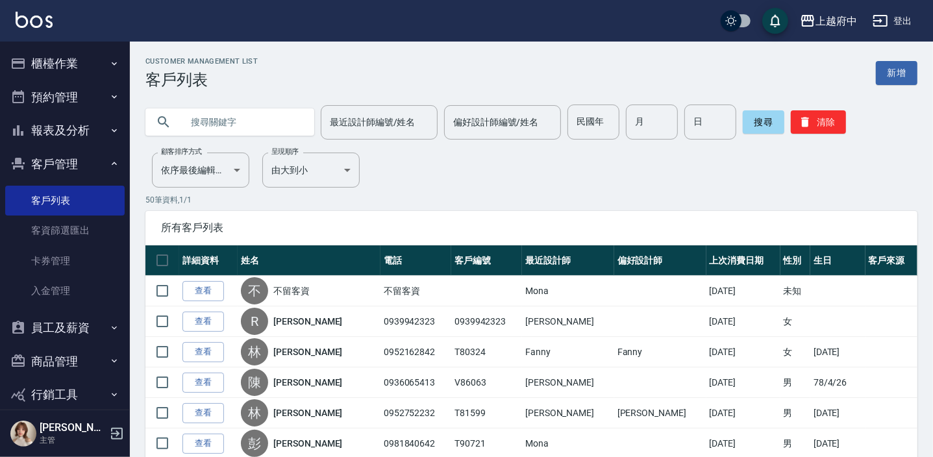
click at [253, 122] on input "text" at bounding box center [243, 122] width 122 height 35
type input "0961315851"
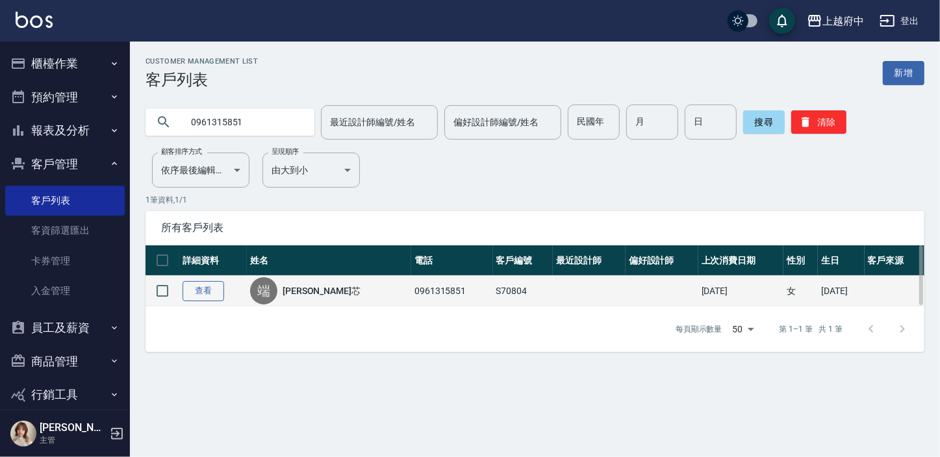
click at [214, 295] on link "查看" at bounding box center [203, 291] width 42 height 20
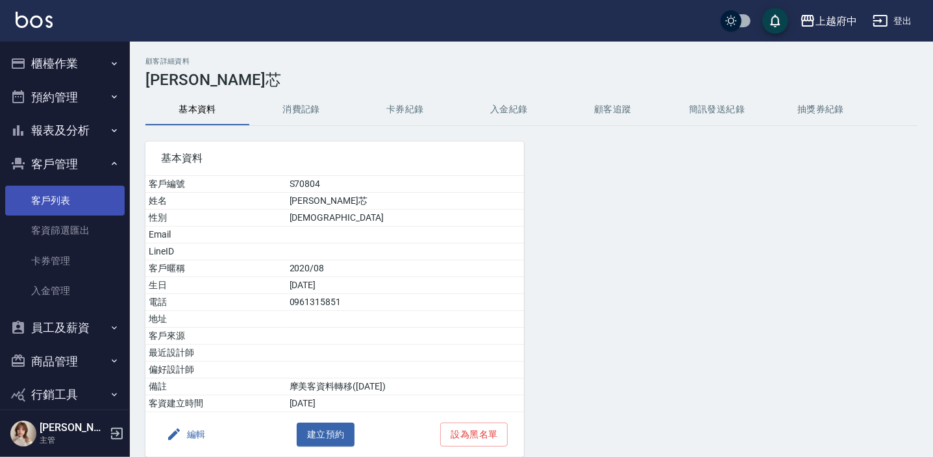
drag, startPoint x: 60, startPoint y: 199, endPoint x: 60, endPoint y: 206, distance: 6.5
click at [60, 199] on link "客戶列表" at bounding box center [64, 201] width 119 height 30
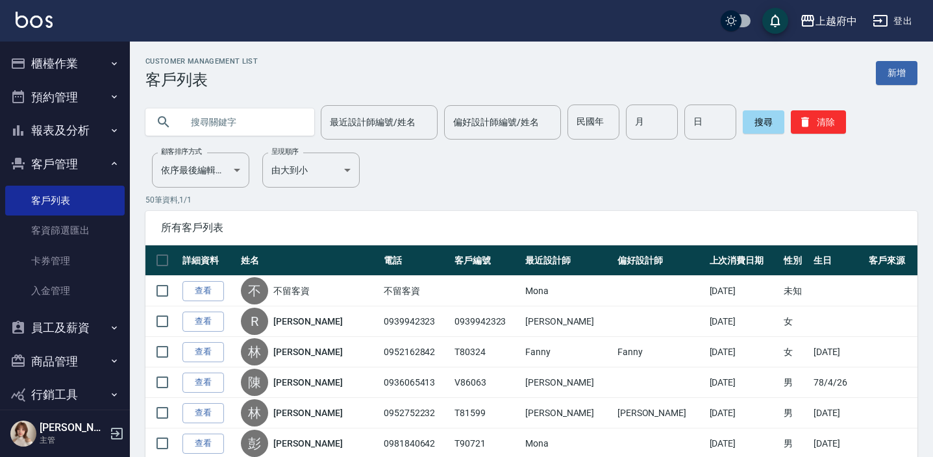
click at [218, 119] on input "text" at bounding box center [243, 122] width 122 height 35
type input "0910125841"
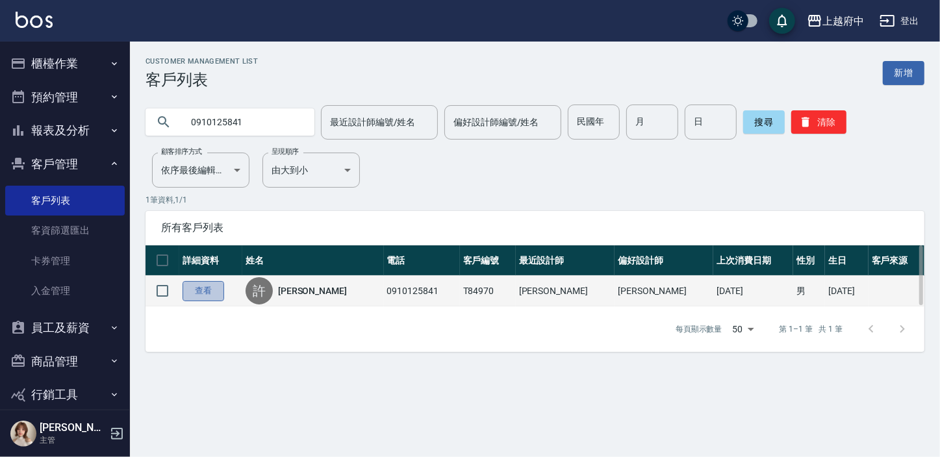
click at [206, 285] on link "查看" at bounding box center [203, 291] width 42 height 20
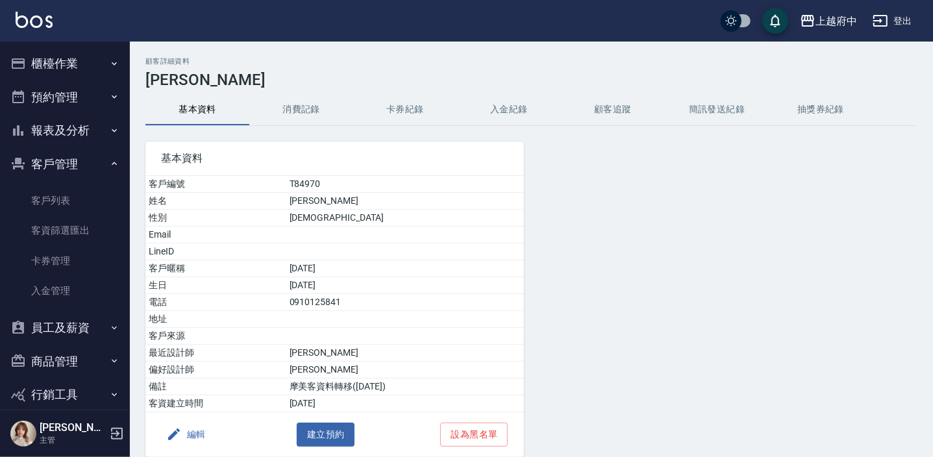
drag, startPoint x: 53, startPoint y: 197, endPoint x: 66, endPoint y: 162, distance: 38.0
click at [53, 197] on link "客戶列表" at bounding box center [64, 201] width 119 height 30
